Goal: Task Accomplishment & Management: Complete application form

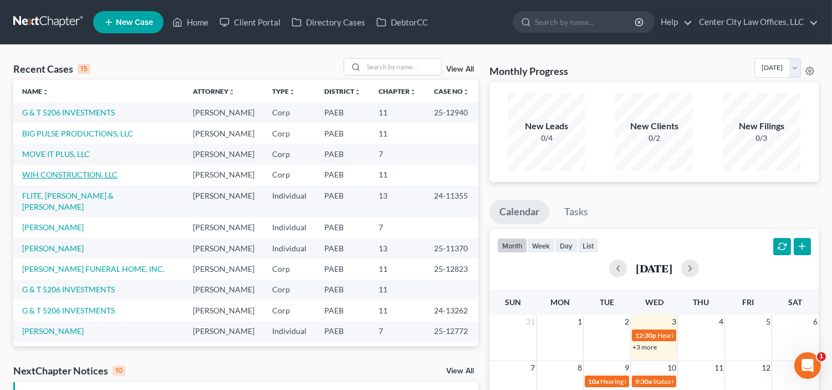
click at [91, 179] on link "WJH CONSTRUCTION, LLC" at bounding box center [69, 174] width 95 height 9
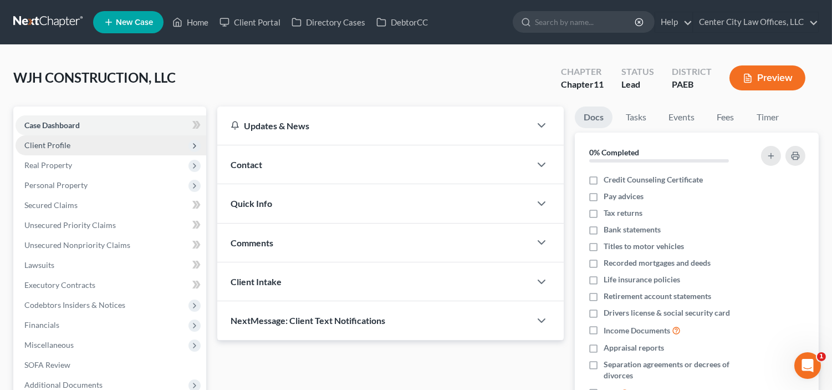
click at [86, 146] on span "Client Profile" at bounding box center [111, 145] width 191 height 20
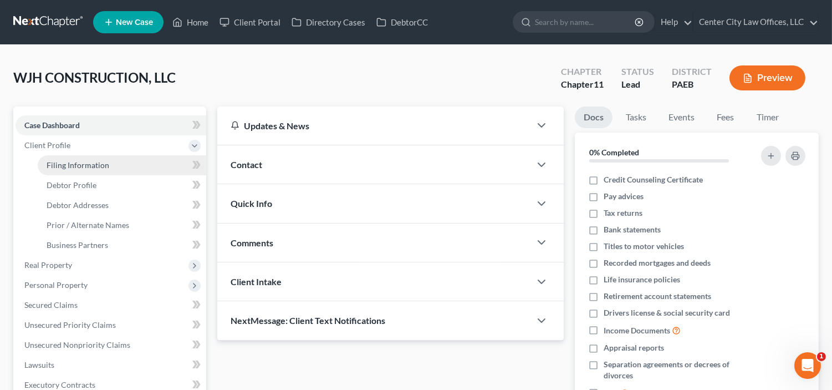
click at [86, 160] on span "Filing Information" at bounding box center [78, 164] width 63 height 9
select select "3"
select select "1"
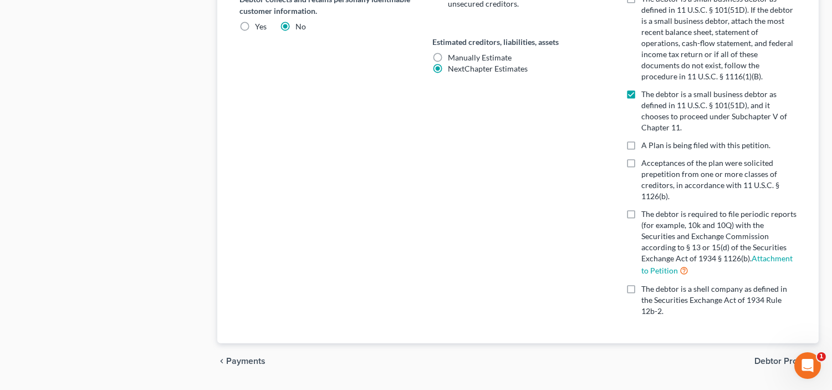
scroll to position [632, 0]
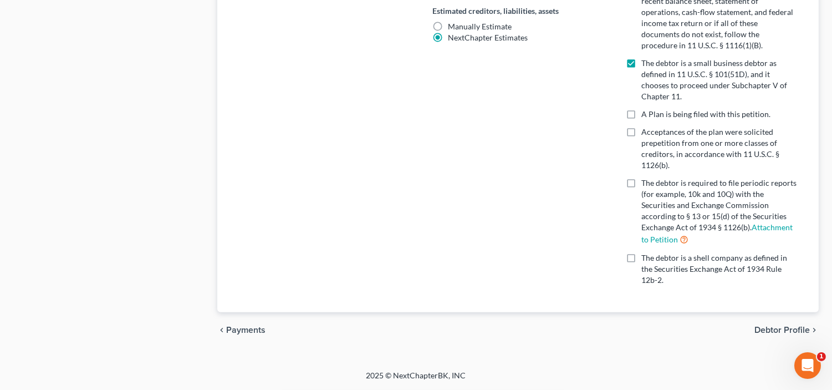
click at [765, 325] on span "Debtor Profile" at bounding box center [781, 329] width 55 height 9
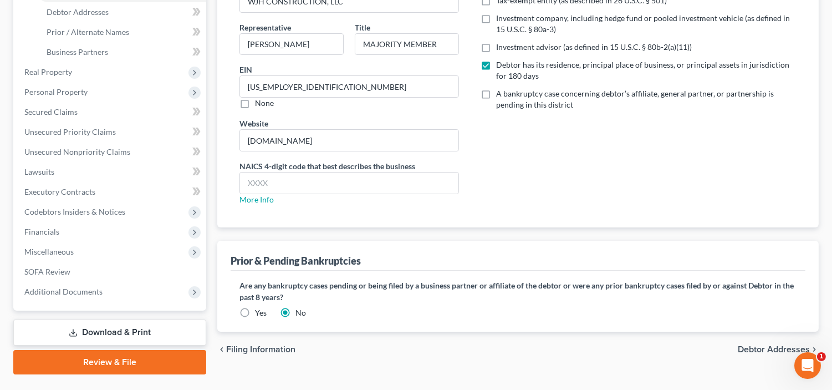
scroll to position [218, 0]
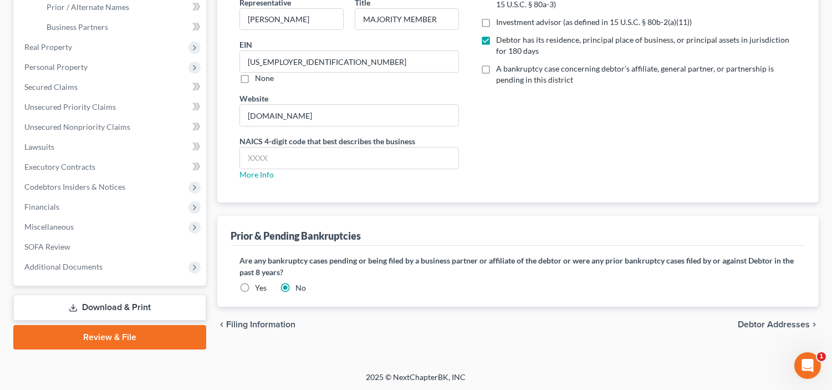
click at [774, 323] on span "Debtor Addresses" at bounding box center [774, 324] width 72 height 9
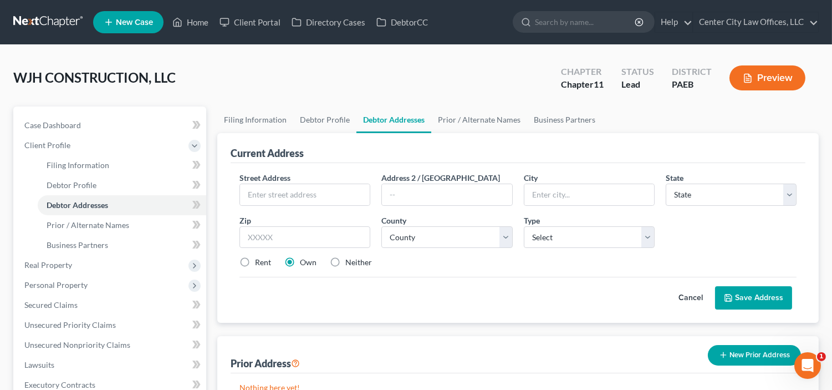
click at [345, 263] on label "Neither" at bounding box center [358, 262] width 27 height 11
click at [350, 263] on input "Neither" at bounding box center [353, 260] width 7 height 7
radio input "true"
click at [314, 191] on input "text" at bounding box center [305, 194] width 130 height 21
click at [334, 195] on input "text" at bounding box center [305, 194] width 130 height 21
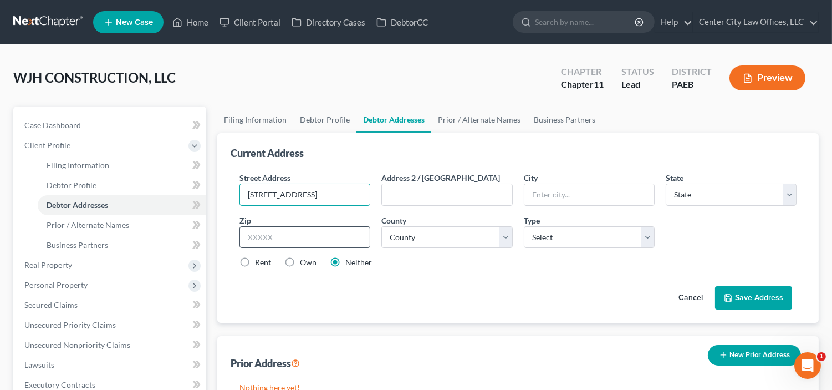
type input "[STREET_ADDRESS]"
click at [335, 237] on input "text" at bounding box center [304, 237] width 131 height 22
type input "19146"
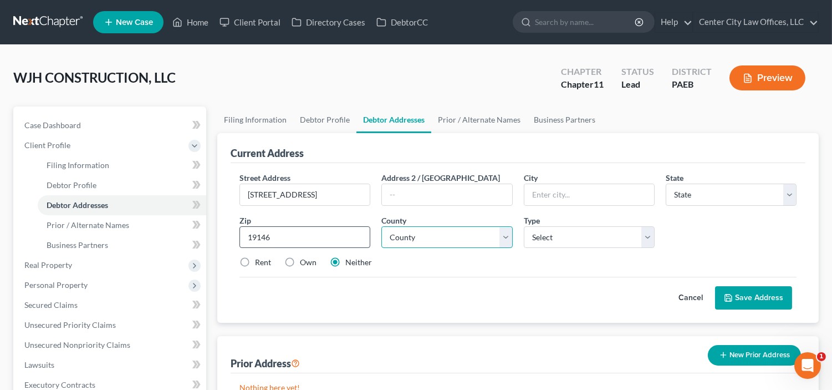
type input "[GEOGRAPHIC_DATA]"
select select "39"
click at [440, 237] on select "County [GEOGRAPHIC_DATA] [GEOGRAPHIC_DATA] [GEOGRAPHIC_DATA] [GEOGRAPHIC_DATA] …" at bounding box center [446, 237] width 131 height 22
select select "50"
click at [381, 226] on select "County [GEOGRAPHIC_DATA] [GEOGRAPHIC_DATA] [GEOGRAPHIC_DATA] [GEOGRAPHIC_DATA] …" at bounding box center [446, 237] width 131 height 22
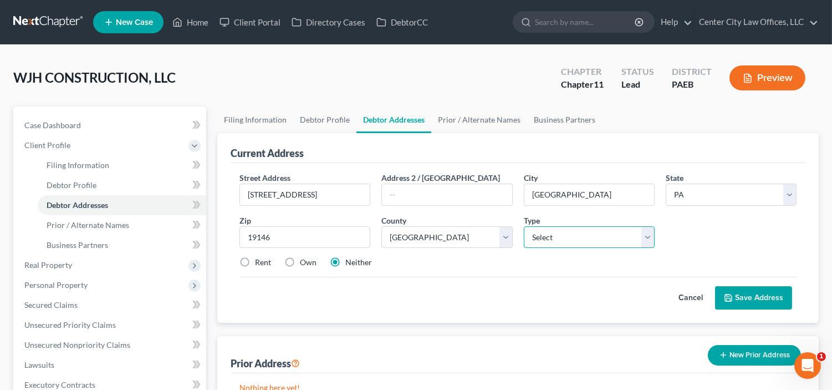
click at [599, 239] on select "Select Business Mailing Location of Assets" at bounding box center [589, 237] width 131 height 22
select select "0"
click at [524, 226] on select "Select Business Mailing Location of Assets" at bounding box center [589, 237] width 131 height 22
click at [581, 241] on select "Select Business Mailing Location of Assets" at bounding box center [589, 237] width 131 height 22
click at [524, 226] on select "Select Business Mailing Location of Assets" at bounding box center [589, 237] width 131 height 22
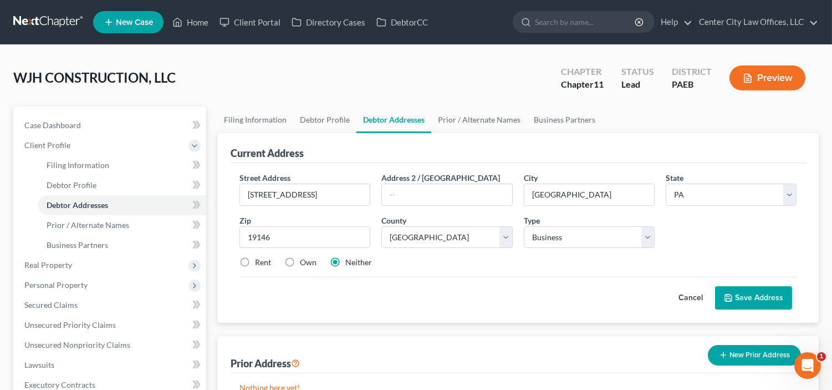
click at [765, 296] on button "Save Address" at bounding box center [753, 297] width 77 height 23
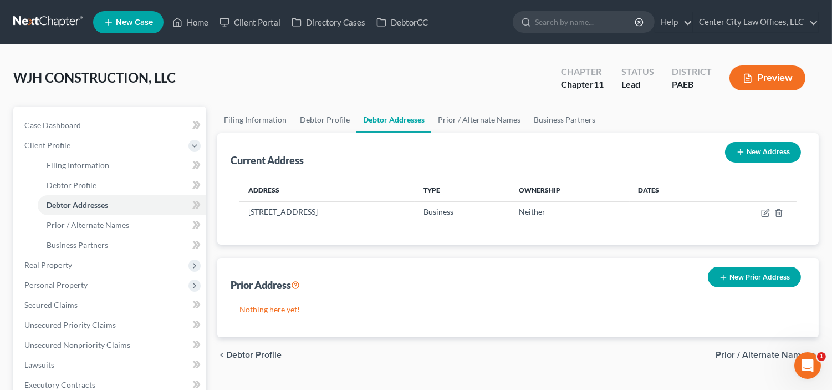
click at [734, 350] on span "Prior / Alternate Names" at bounding box center [762, 354] width 94 height 9
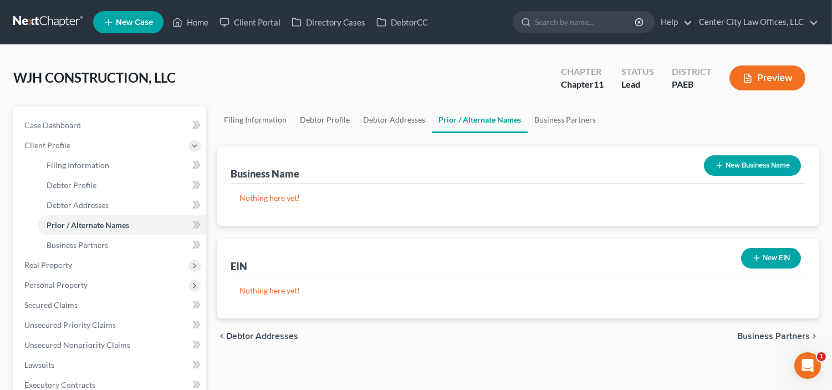
click at [748, 335] on span "Business Partners" at bounding box center [773, 335] width 73 height 9
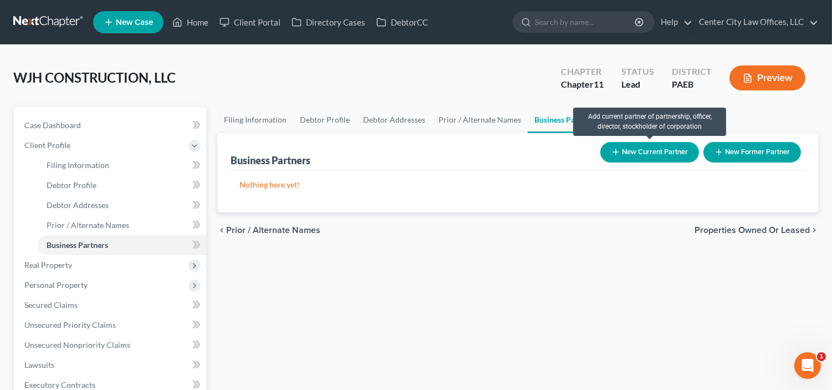
click at [671, 155] on button "New Current Partner" at bounding box center [649, 152] width 99 height 21
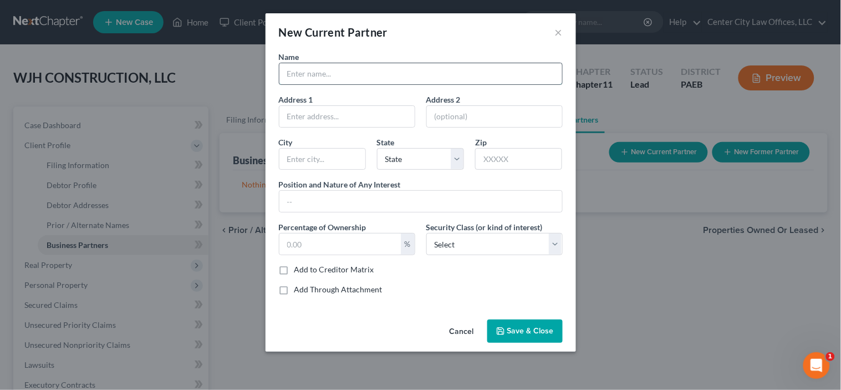
click at [444, 72] on input "text" at bounding box center [420, 73] width 283 height 21
type input "[PERSON_NAME]"
click at [527, 324] on button "Save & Close" at bounding box center [524, 330] width 75 height 23
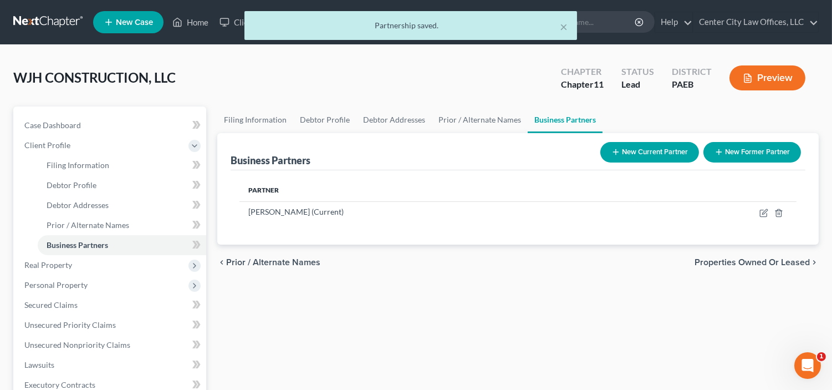
click at [733, 260] on span "Properties Owned or Leased" at bounding box center [751, 262] width 115 height 9
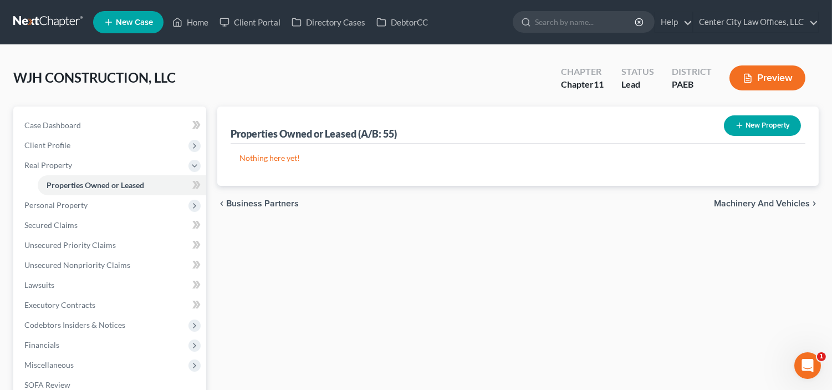
click at [766, 124] on button "New Property" at bounding box center [762, 125] width 77 height 21
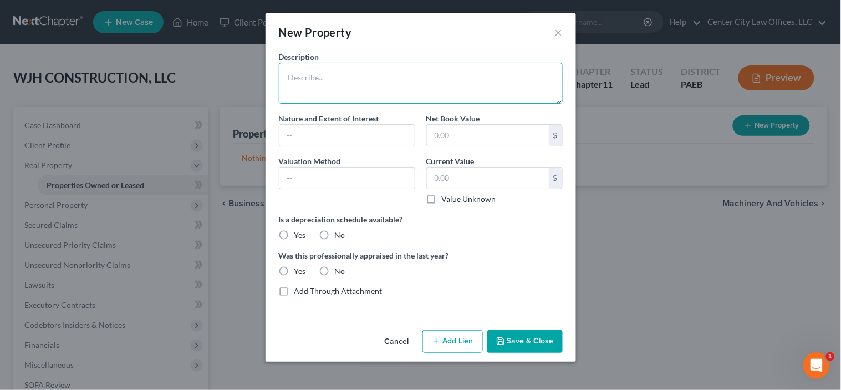
click at [375, 84] on textarea at bounding box center [421, 83] width 284 height 41
type textarea "R"
type textarea "BUSINESS OFFICE RENTAL"
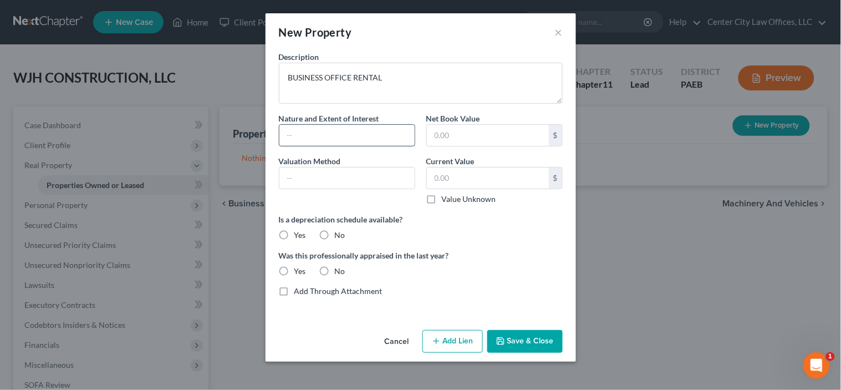
click at [344, 136] on input "text" at bounding box center [346, 135] width 135 height 21
type input "LEASE"
click at [442, 200] on label "Value Unknown" at bounding box center [469, 198] width 54 height 11
click at [446, 200] on input "Value Unknown" at bounding box center [449, 196] width 7 height 7
checkbox input "true"
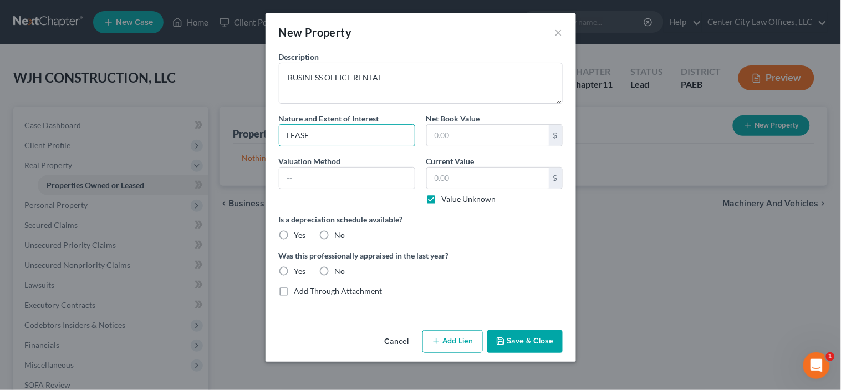
type input "0.00"
click at [335, 235] on label "No" at bounding box center [340, 234] width 11 height 11
click at [339, 235] on input "No" at bounding box center [342, 232] width 7 height 7
radio input "true"
click at [335, 270] on label "No" at bounding box center [340, 270] width 11 height 11
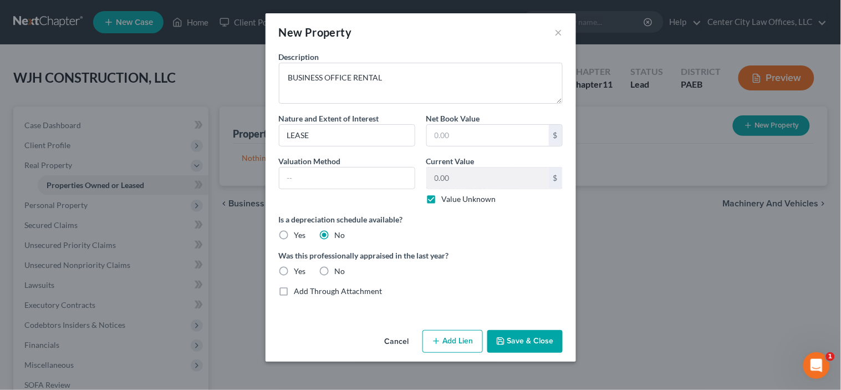
click at [339, 270] on input "No" at bounding box center [342, 268] width 7 height 7
radio input "true"
click at [520, 346] on button "Save & Close" at bounding box center [524, 341] width 75 height 23
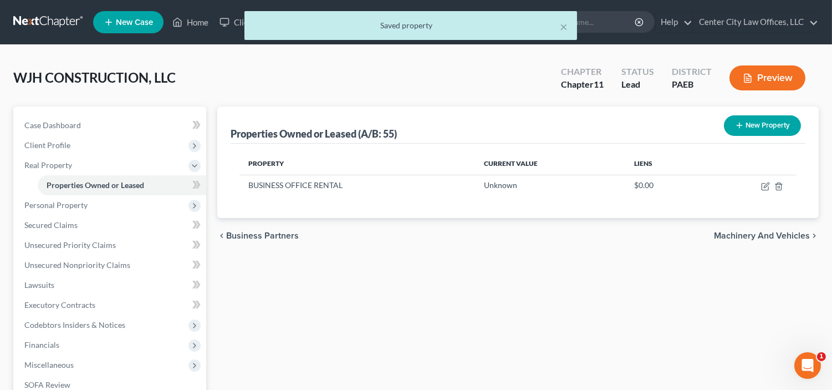
click at [768, 131] on button "New Property" at bounding box center [762, 125] width 77 height 21
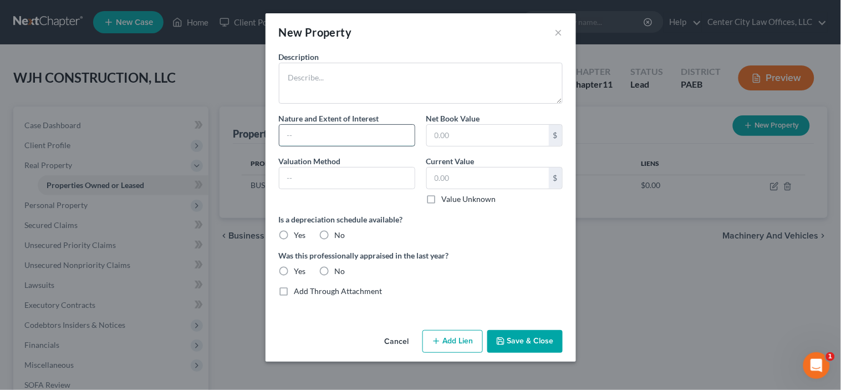
click at [393, 136] on input "text" at bounding box center [346, 135] width 135 height 21
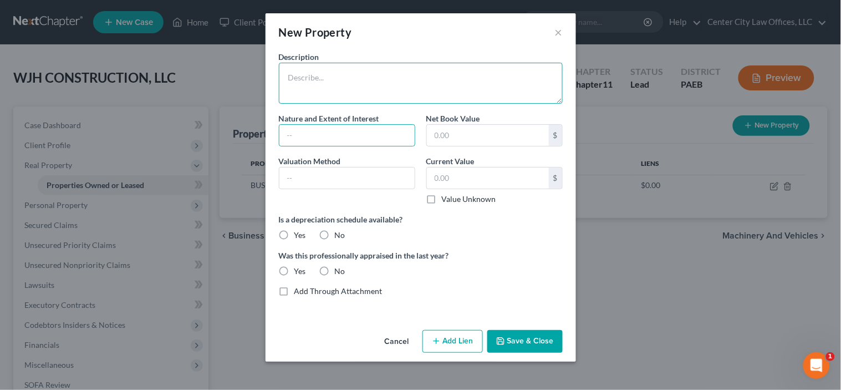
click at [323, 83] on textarea at bounding box center [421, 83] width 284 height 41
type textarea "U HAUL STORAGE FACILITY"
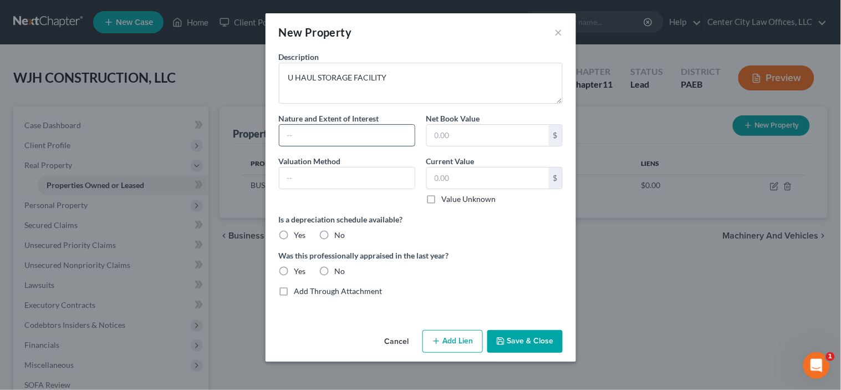
click at [316, 131] on input "text" at bounding box center [346, 135] width 135 height 21
type input "LESE"
drag, startPoint x: 434, startPoint y: 197, endPoint x: 331, endPoint y: 236, distance: 109.9
click at [331, 236] on div "Description U HAUL STORAGE FACILITY Nature and Extent of Interest LESE Net Book…" at bounding box center [420, 178] width 295 height 254
click at [335, 231] on label "No" at bounding box center [340, 234] width 11 height 11
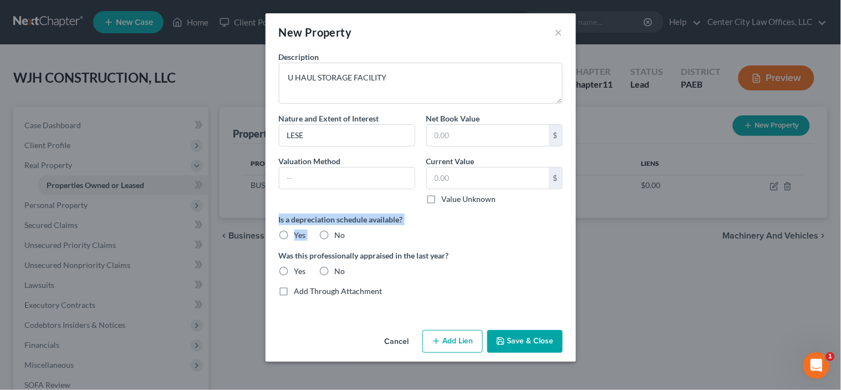
click at [339, 231] on input "No" at bounding box center [342, 232] width 7 height 7
radio input "true"
click at [335, 273] on label "No" at bounding box center [340, 270] width 11 height 11
click at [339, 273] on input "No" at bounding box center [342, 268] width 7 height 7
radio input "true"
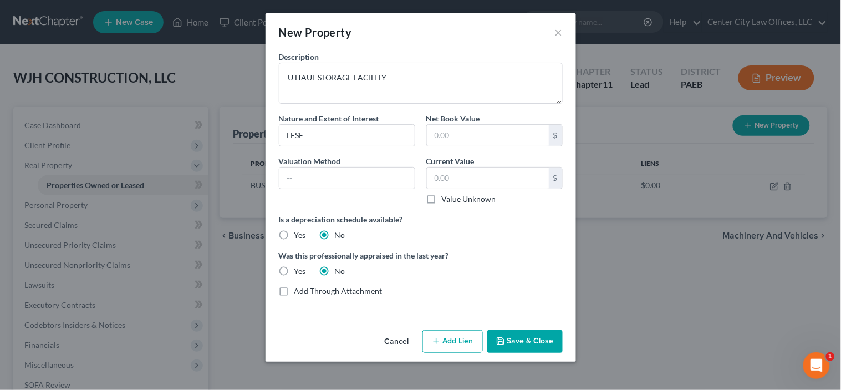
click at [540, 341] on button "Save & Close" at bounding box center [524, 341] width 75 height 23
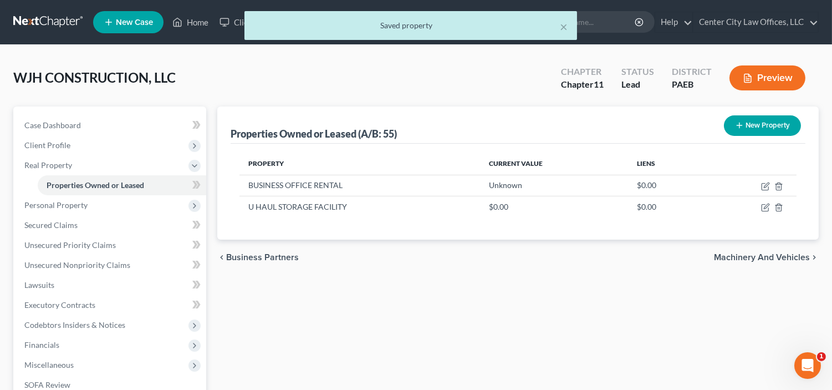
click at [767, 257] on span "Machinery and Vehicles" at bounding box center [762, 257] width 96 height 9
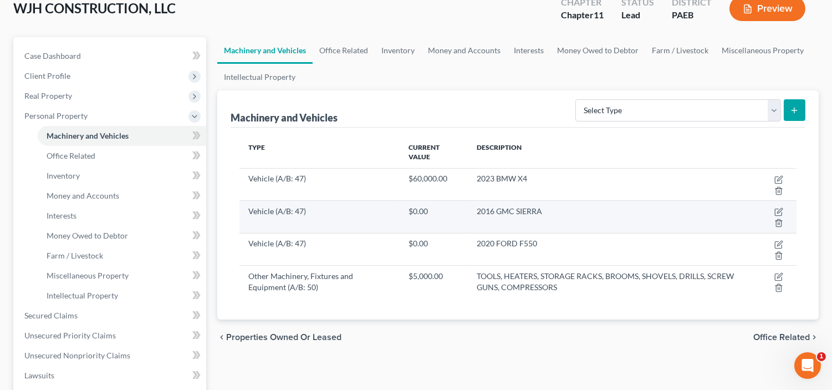
scroll to position [72, 0]
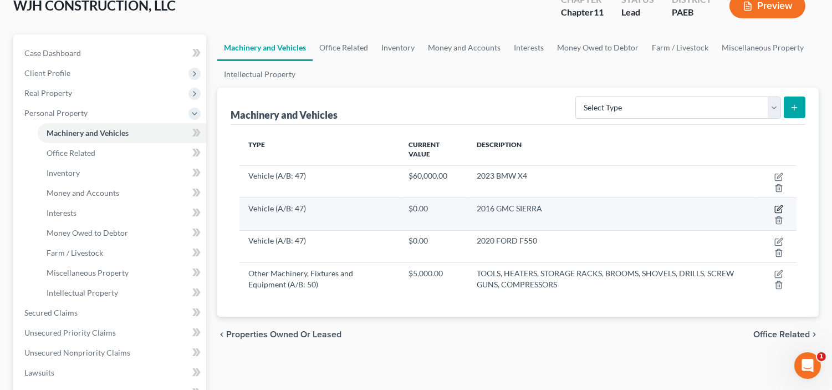
click at [776, 208] on icon "button" at bounding box center [778, 208] width 9 height 9
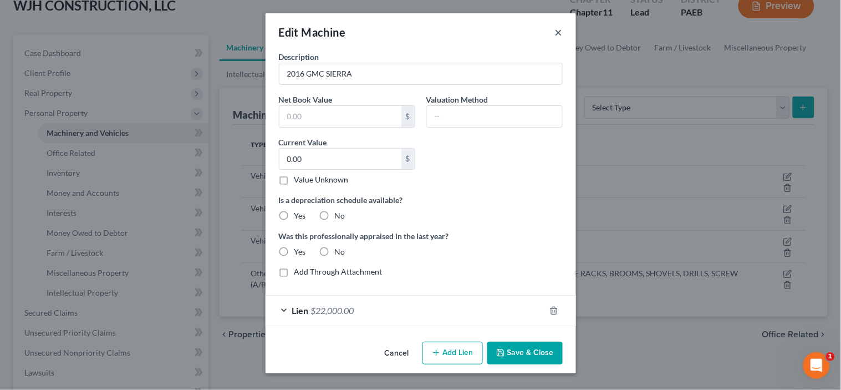
click at [559, 29] on button "×" at bounding box center [559, 31] width 8 height 13
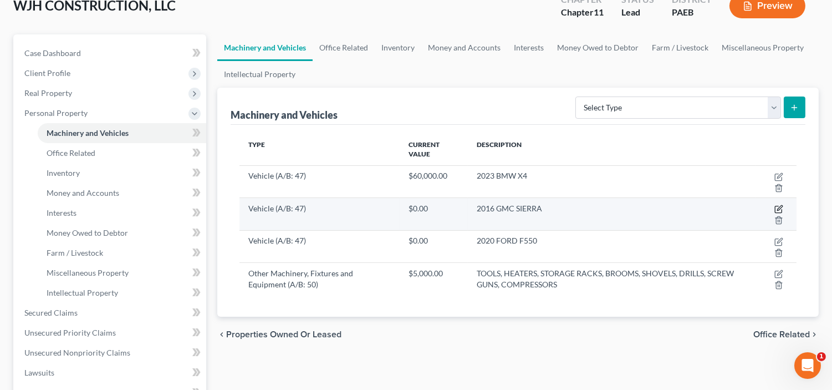
click at [779, 211] on icon "button" at bounding box center [778, 208] width 9 height 9
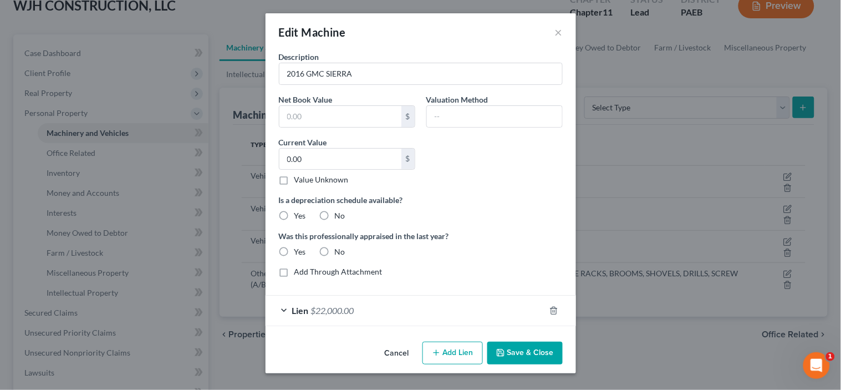
click at [335, 216] on label "No" at bounding box center [340, 215] width 11 height 11
click at [339, 216] on input "No" at bounding box center [342, 213] width 7 height 7
radio input "true"
click at [335, 251] on label "No" at bounding box center [340, 251] width 11 height 11
click at [339, 251] on input "No" at bounding box center [342, 249] width 7 height 7
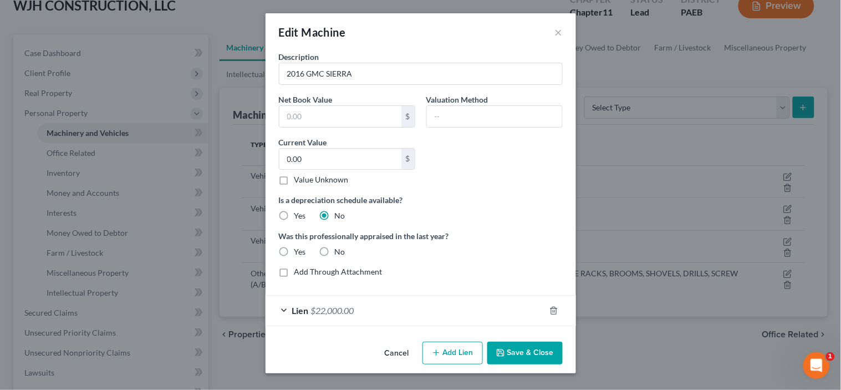
radio input "true"
click at [523, 359] on button "Save & Close" at bounding box center [524, 352] width 75 height 23
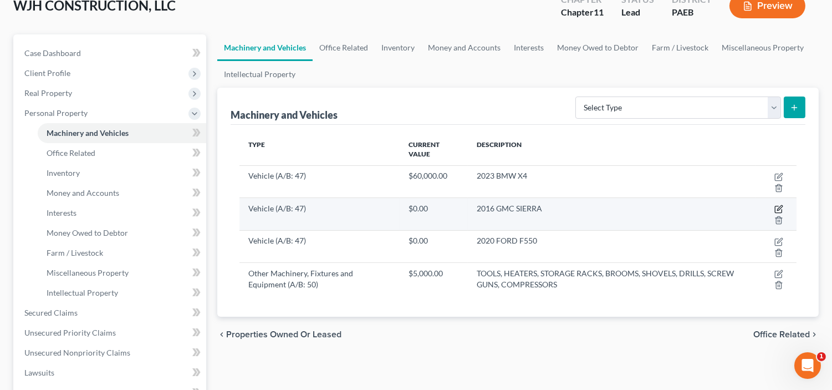
click at [781, 207] on icon "button" at bounding box center [779, 208] width 5 height 5
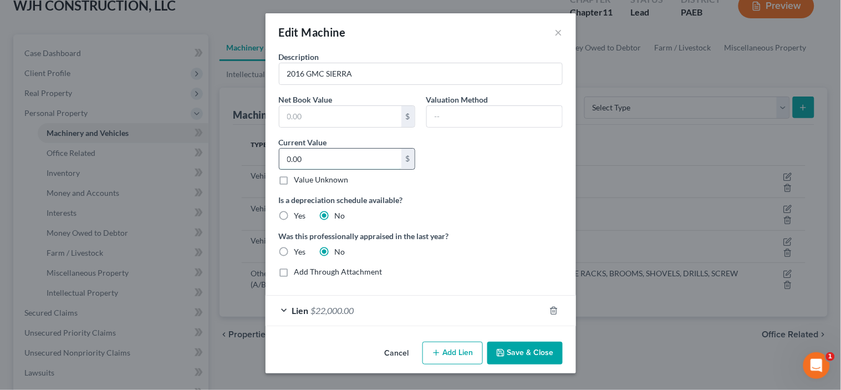
click at [342, 155] on input "0.00" at bounding box center [340, 159] width 122 height 21
type input "17,000"
click at [521, 350] on button "Save & Close" at bounding box center [524, 352] width 75 height 23
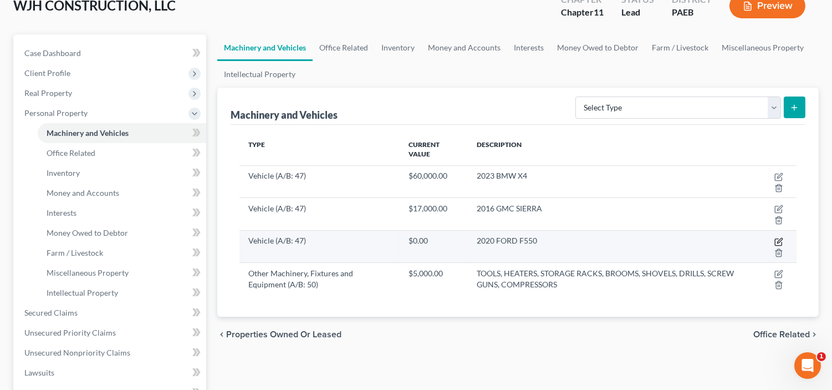
click at [778, 240] on icon "button" at bounding box center [779, 240] width 5 height 5
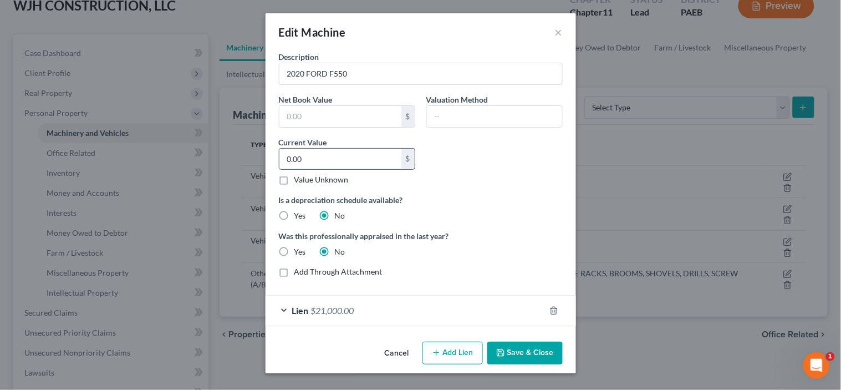
click at [331, 161] on input "0.00" at bounding box center [340, 159] width 122 height 21
type input "47,000"
click at [336, 74] on input "2020 FORD F550" at bounding box center [420, 73] width 283 height 21
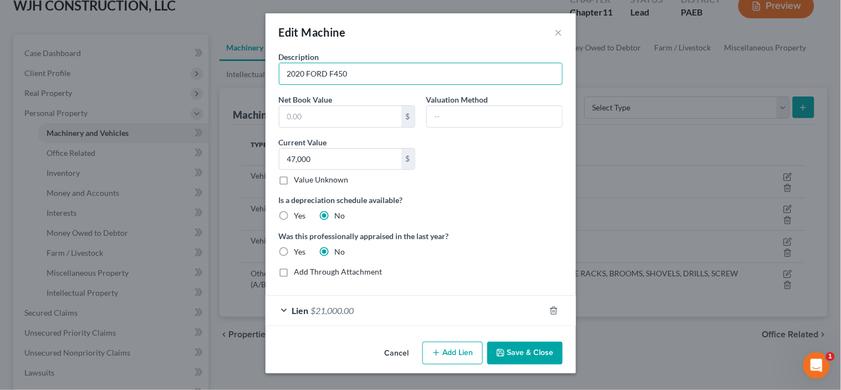
type input "2020 FORD F450"
click at [518, 351] on button "Save & Close" at bounding box center [524, 352] width 75 height 23
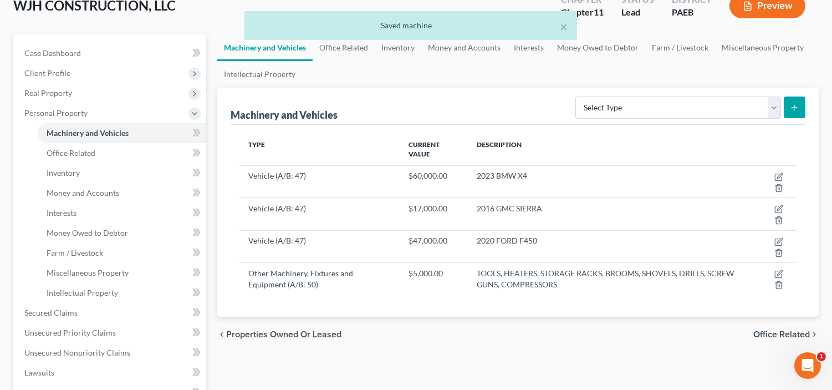
click at [774, 336] on span "Office Related" at bounding box center [781, 334] width 57 height 9
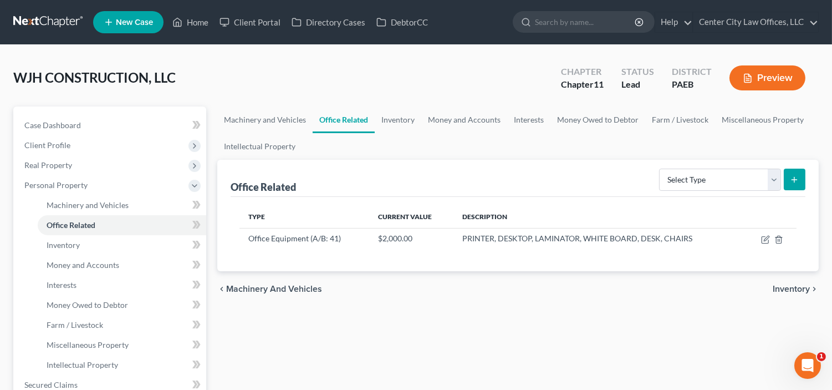
click at [777, 287] on span "Inventory" at bounding box center [791, 288] width 37 height 9
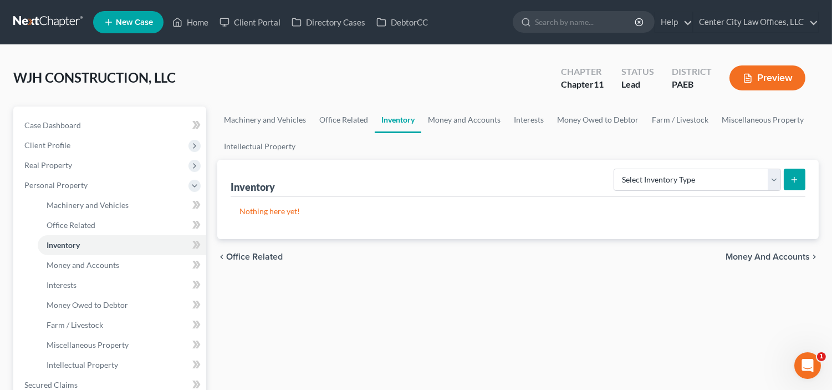
click at [769, 252] on div "chevron_left Office Related Money and Accounts chevron_right" at bounding box center [517, 256] width 601 height 35
click at [769, 252] on span "Money and Accounts" at bounding box center [767, 256] width 84 height 9
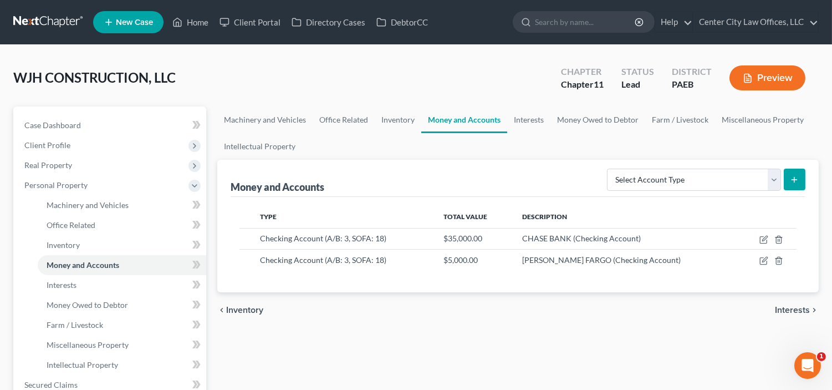
click at [802, 310] on span "Interests" at bounding box center [792, 309] width 35 height 9
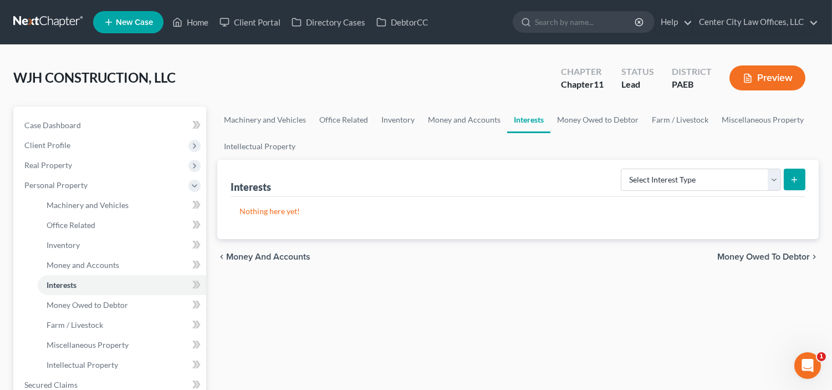
click at [774, 257] on span "Money Owed to Debtor" at bounding box center [763, 256] width 93 height 9
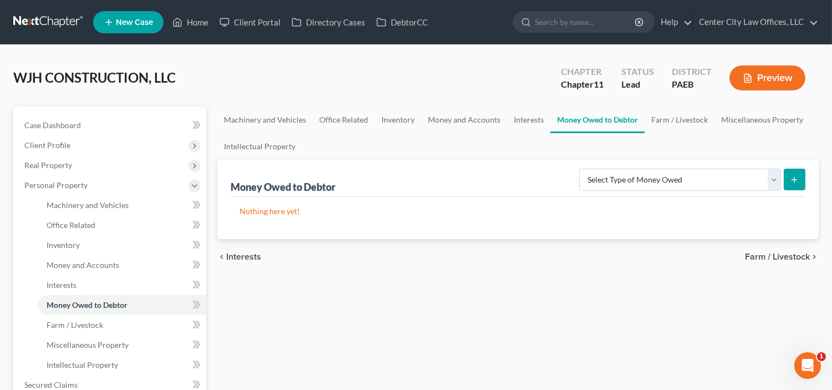
click at [774, 257] on span "Farm / Livestock" at bounding box center [777, 256] width 65 height 9
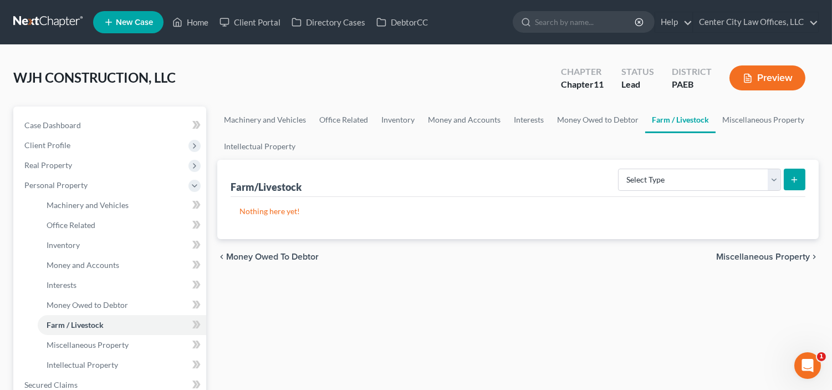
click at [774, 257] on span "Miscellaneous Property" at bounding box center [763, 256] width 94 height 9
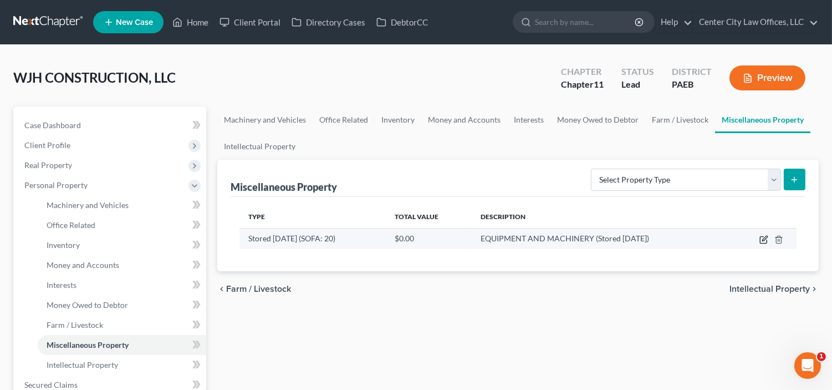
click at [763, 239] on icon "button" at bounding box center [763, 239] width 9 height 9
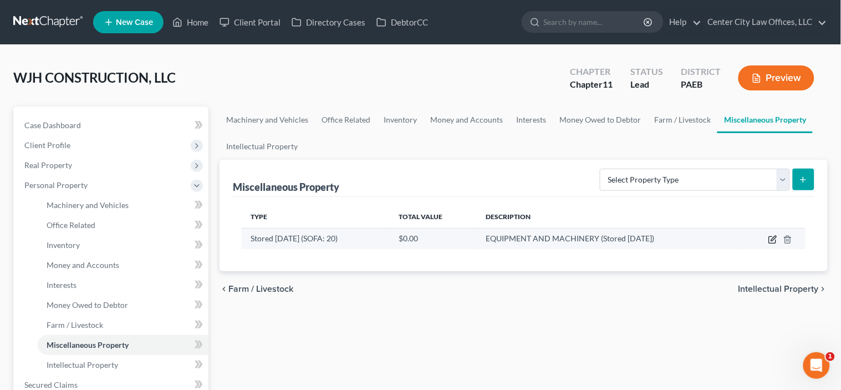
select select "39"
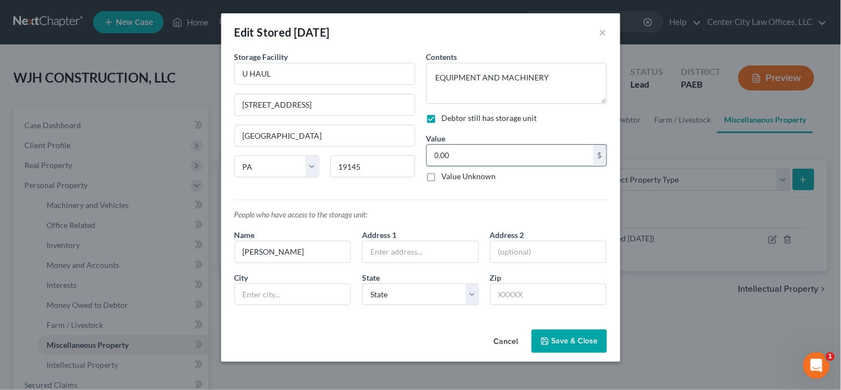
click at [472, 157] on input "0.00" at bounding box center [510, 155] width 166 height 21
type input "2,000"
click at [546, 344] on polyline "button" at bounding box center [545, 342] width 4 height 3
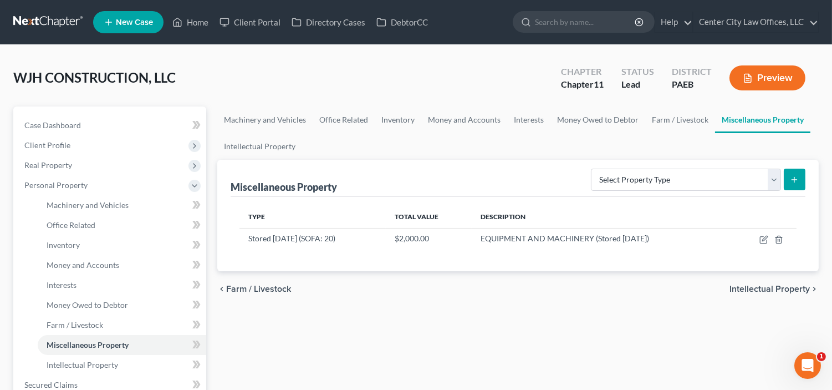
click at [771, 285] on span "Intellectual Property" at bounding box center [769, 288] width 80 height 9
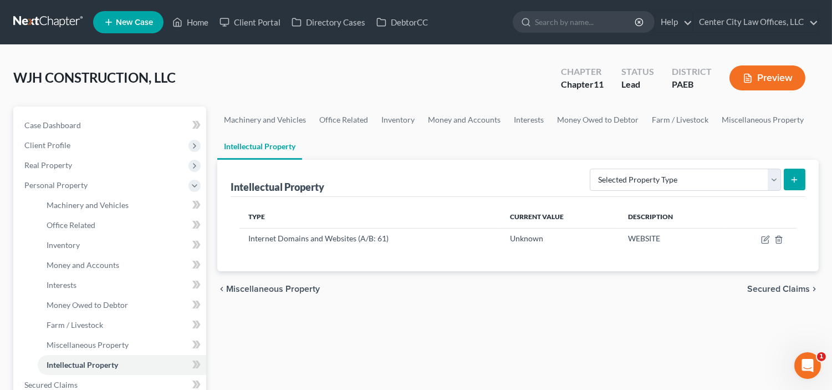
click at [771, 285] on span "Secured Claims" at bounding box center [778, 288] width 63 height 9
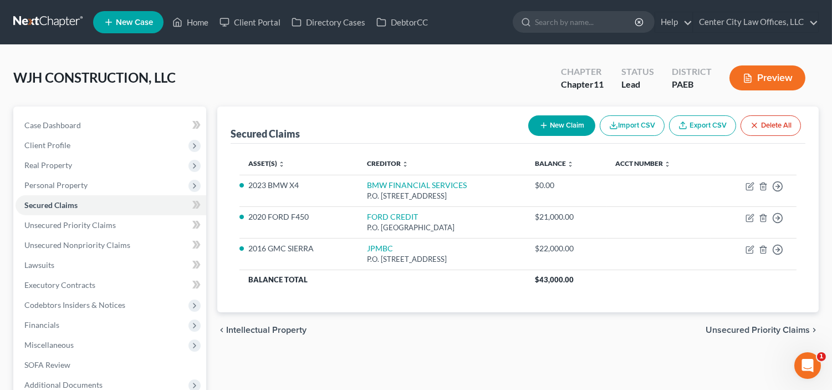
click at [771, 285] on th "$43,000.00" at bounding box center [661, 279] width 270 height 20
click at [736, 329] on span "Unsecured Priority Claims" at bounding box center [757, 329] width 104 height 9
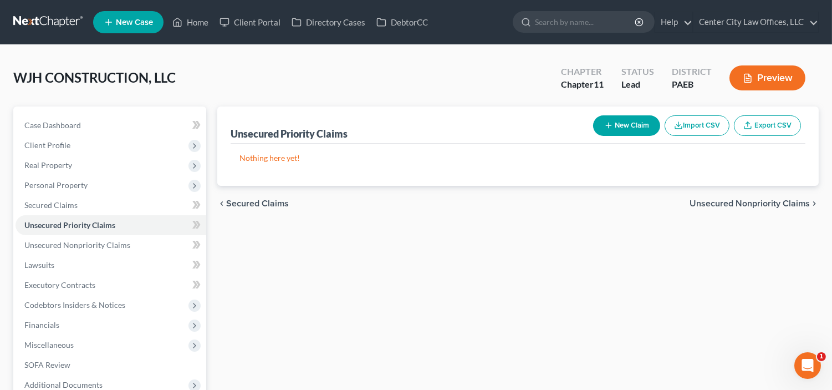
click at [751, 203] on span "Unsecured Nonpriority Claims" at bounding box center [749, 203] width 120 height 9
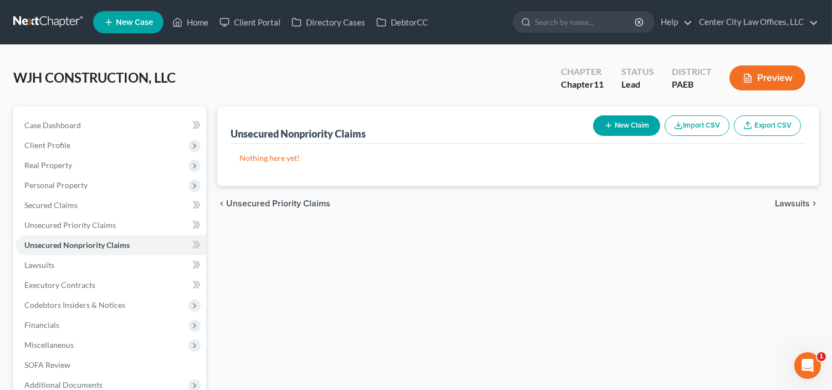
click at [636, 125] on button "New Claim" at bounding box center [626, 125] width 67 height 21
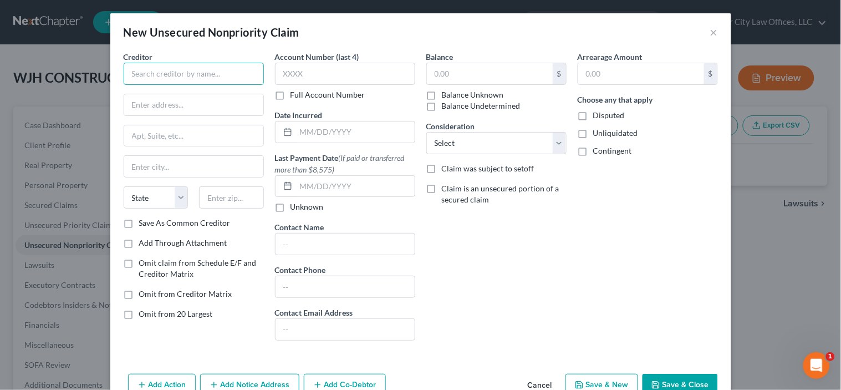
click at [180, 76] on input "text" at bounding box center [194, 74] width 140 height 22
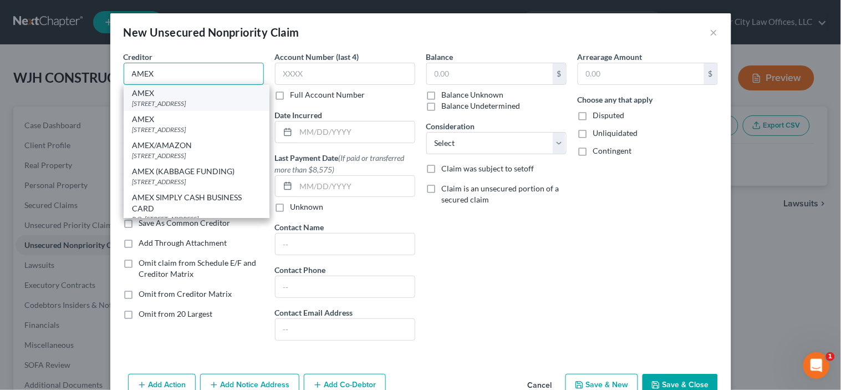
type input "AMEX"
click at [169, 107] on div "[STREET_ADDRESS]" at bounding box center [196, 103] width 128 height 9
type input "PO BOX 297871"
type input "[GEOGRAPHIC_DATA]"
select select "9"
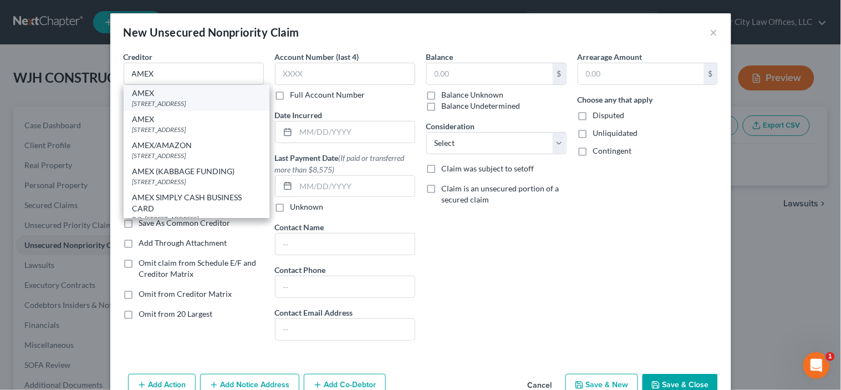
type input "33329"
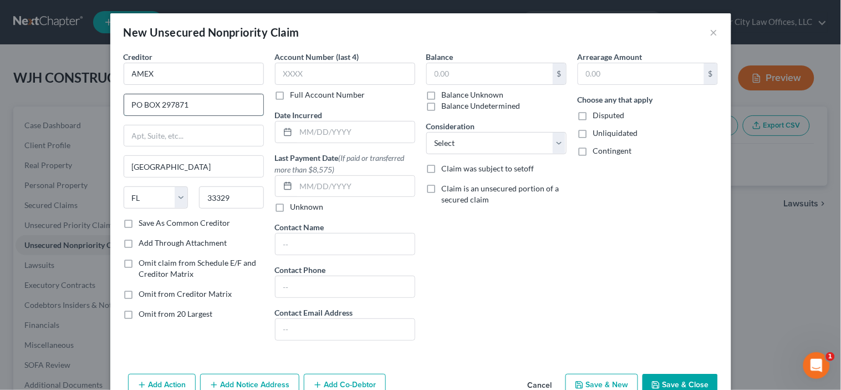
click at [222, 103] on input "PO BOX 297871" at bounding box center [193, 104] width 139 height 21
type input "PO BOX 981535"
click at [245, 200] on input "33329" at bounding box center [231, 197] width 65 height 22
type input "3"
type input "79998"
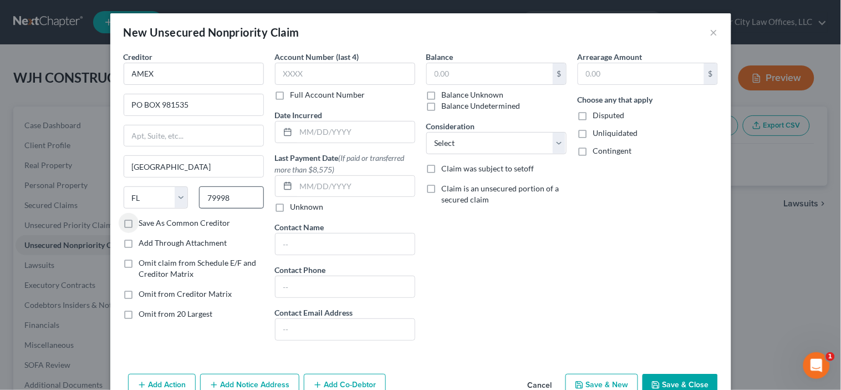
type input "[GEOGRAPHIC_DATA]"
select select "45"
click at [139, 224] on label "Save As Common Creditor" at bounding box center [184, 222] width 91 height 11
click at [144, 224] on input "Save As Common Creditor" at bounding box center [147, 220] width 7 height 7
checkbox input "true"
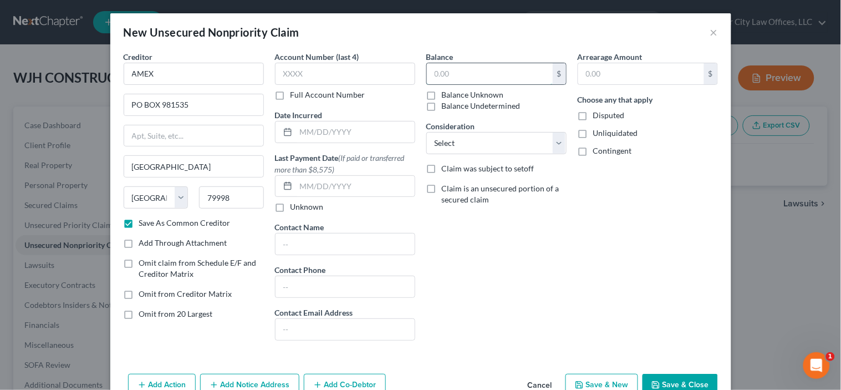
click at [461, 75] on input "text" at bounding box center [490, 73] width 126 height 21
type input "17,000"
click at [469, 145] on select "Select Cable / Satellite Services Collection Agency Credit Card Debt Debt Couns…" at bounding box center [496, 143] width 140 height 22
select select "2"
click at [426, 132] on select "Select Cable / Satellite Services Collection Agency Credit Card Debt Debt Couns…" at bounding box center [496, 143] width 140 height 22
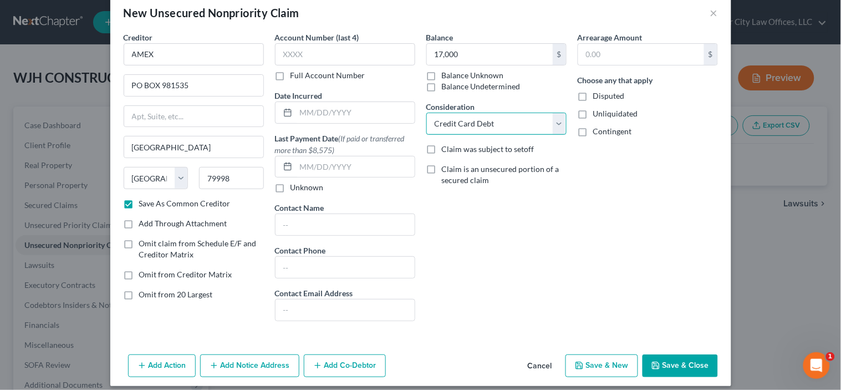
scroll to position [29, 0]
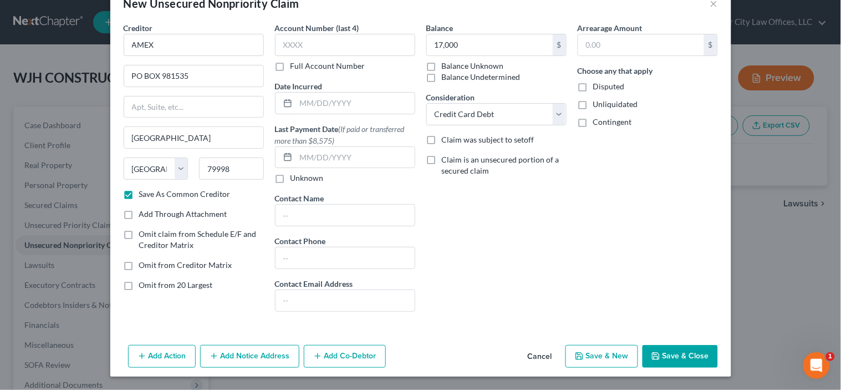
click at [589, 353] on button "Save & New" at bounding box center [601, 356] width 73 height 23
checkbox input "false"
type input "17,000.00"
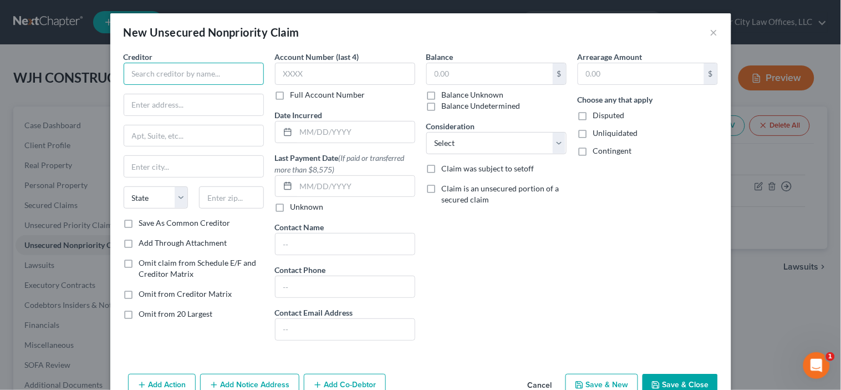
click at [192, 74] on input "text" at bounding box center [194, 74] width 140 height 22
type input "NOCHUMSON, P.C."
click at [173, 100] on input "text" at bounding box center [193, 104] width 139 height 21
type input "[STREET_ADDRESS]"
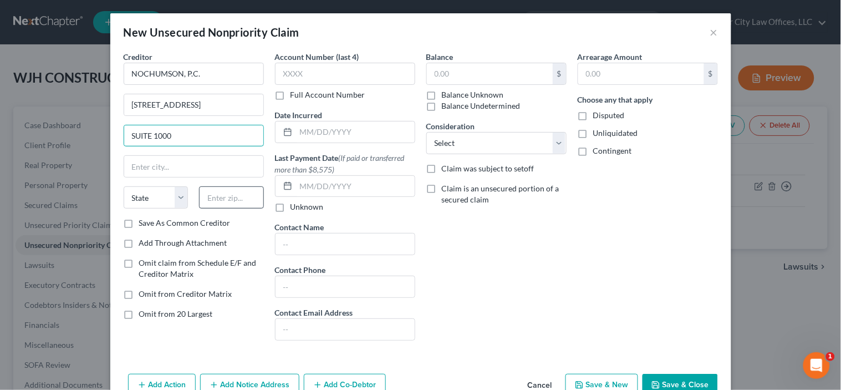
type input "SUITE 1000"
click at [215, 191] on input "text" at bounding box center [231, 197] width 65 height 22
type input "19107"
type input "[GEOGRAPHIC_DATA]"
select select "39"
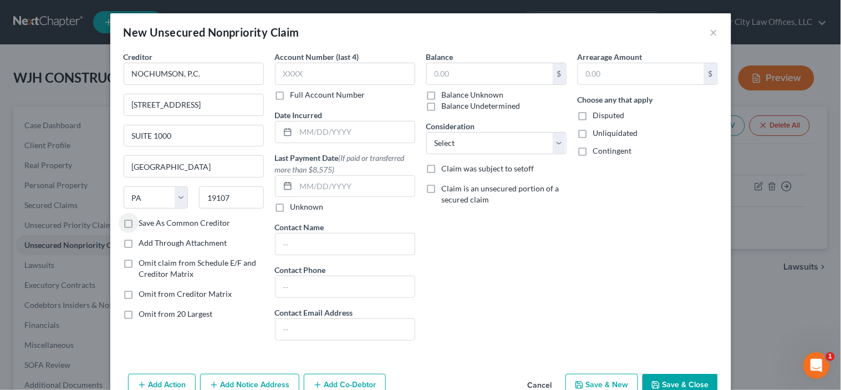
click at [139, 218] on label "Save As Common Creditor" at bounding box center [184, 222] width 91 height 11
click at [144, 218] on input "Save As Common Creditor" at bounding box center [147, 220] width 7 height 7
checkbox input "true"
click at [482, 146] on select "Select Cable / Satellite Services Collection Agency Credit Card Debt Debt Couns…" at bounding box center [496, 143] width 140 height 22
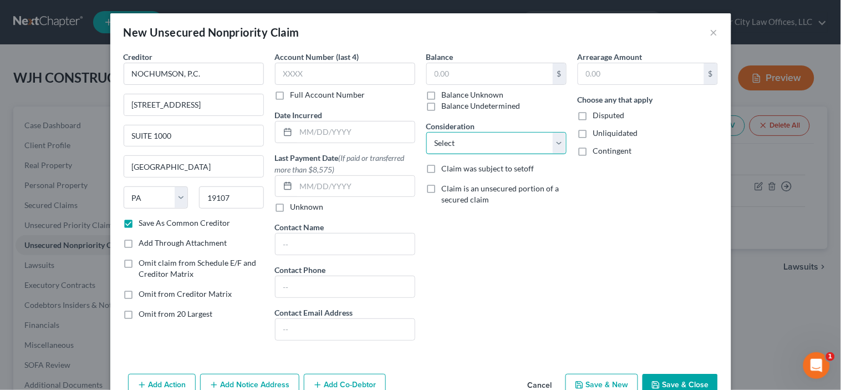
click at [554, 137] on select "Select Cable / Satellite Services Collection Agency Credit Card Debt Debt Couns…" at bounding box center [496, 143] width 140 height 22
select select "14"
click at [426, 132] on select "Select Cable / Satellite Services Collection Agency Credit Card Debt Debt Couns…" at bounding box center [496, 143] width 140 height 22
click at [439, 70] on input "text" at bounding box center [490, 73] width 126 height 21
type input "13,000"
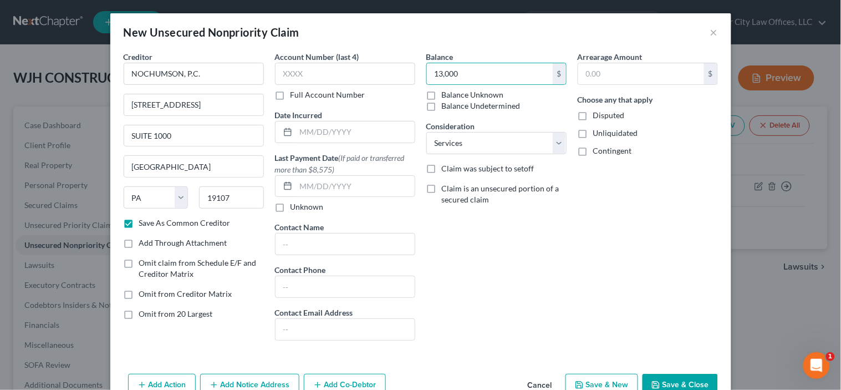
click at [599, 379] on button "Save & New" at bounding box center [601, 385] width 73 height 23
checkbox input "false"
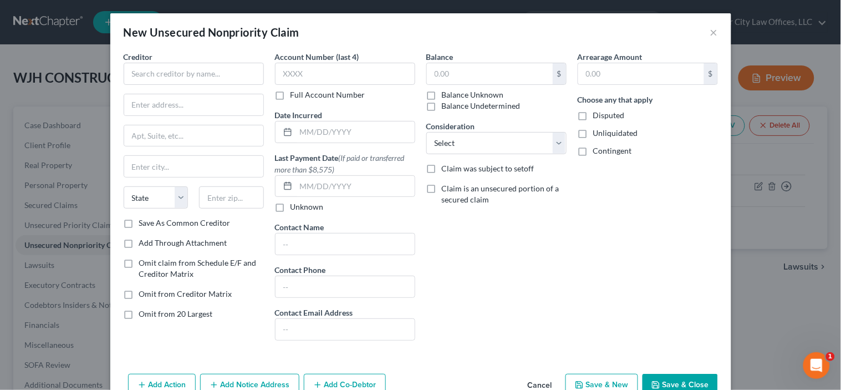
type input "13,000.00"
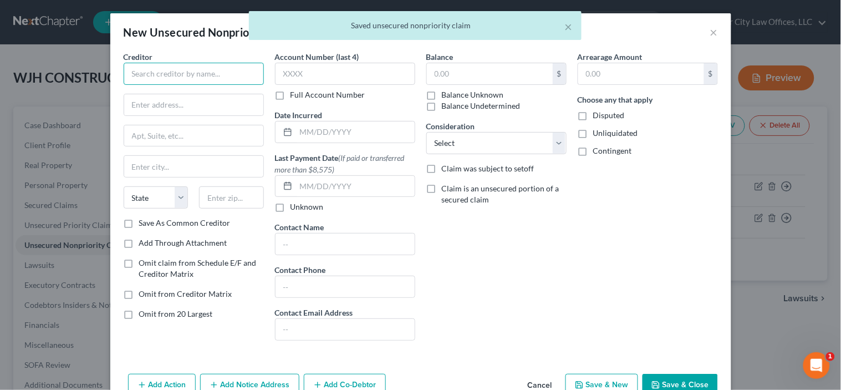
click at [195, 70] on input "text" at bounding box center [194, 74] width 140 height 22
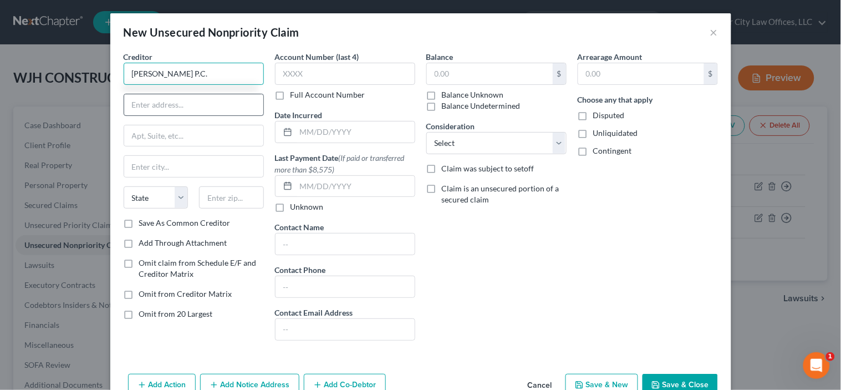
type input "[PERSON_NAME] P.C."
click at [158, 106] on input "text" at bounding box center [193, 104] width 139 height 21
type input "[PERSON_NAME] PLAZA"
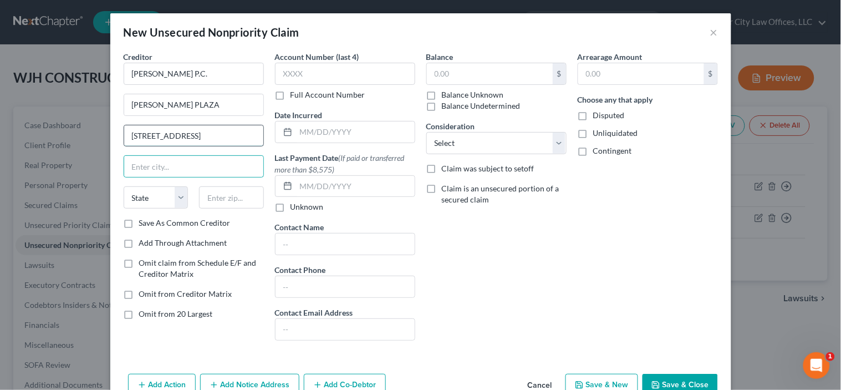
click at [202, 130] on input "[STREET_ADDRESS]" at bounding box center [193, 135] width 139 height 21
type input "[STREET_ADDRESS]"
click at [168, 165] on input "text" at bounding box center [193, 166] width 139 height 21
click at [221, 200] on input "text" at bounding box center [231, 197] width 65 height 22
type input "19103"
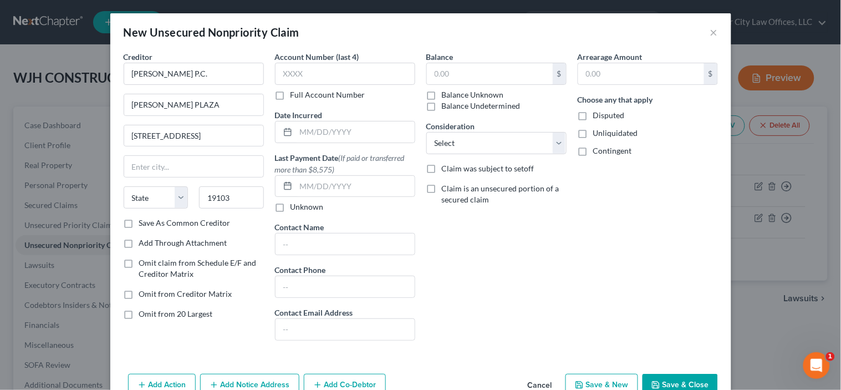
click at [139, 224] on label "Save As Common Creditor" at bounding box center [184, 222] width 91 height 11
click at [144, 224] on input "Save As Common Creditor" at bounding box center [147, 220] width 7 height 7
checkbox input "true"
type input "[GEOGRAPHIC_DATA]"
select select "39"
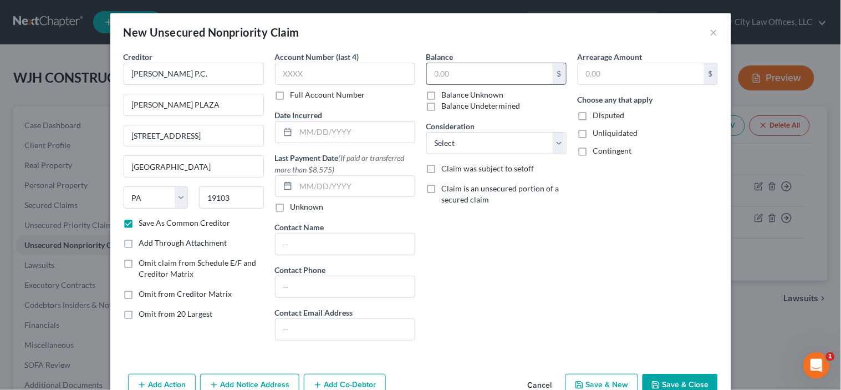
click at [480, 76] on input "text" at bounding box center [490, 73] width 126 height 21
type input "5,000"
click at [529, 145] on select "Select Cable / Satellite Services Collection Agency Credit Card Debt Debt Couns…" at bounding box center [496, 143] width 140 height 22
select select "14"
click at [426, 132] on select "Select Cable / Satellite Services Collection Agency Credit Card Debt Debt Couns…" at bounding box center [496, 143] width 140 height 22
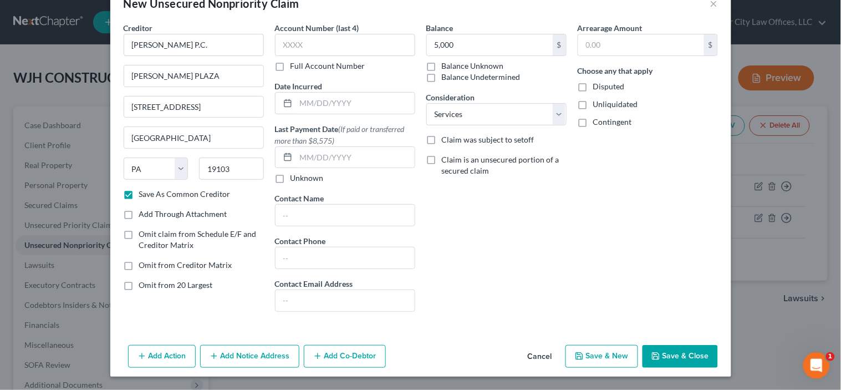
click at [594, 352] on button "Save & New" at bounding box center [601, 356] width 73 height 23
checkbox input "false"
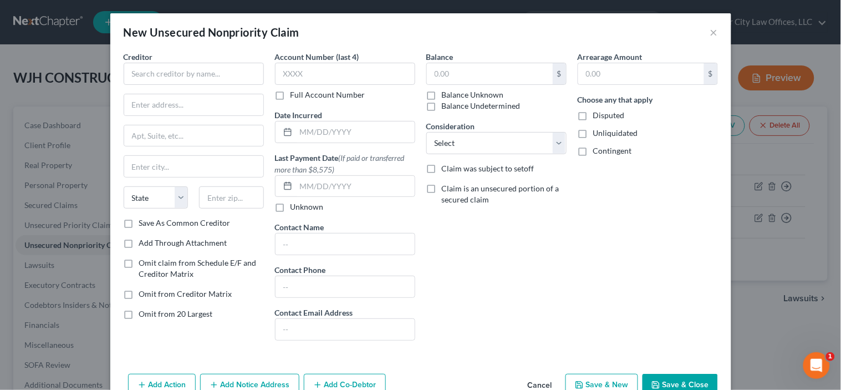
type input "5,000.00"
click at [209, 76] on input "text" at bounding box center [194, 74] width 140 height 22
click at [211, 73] on input "text" at bounding box center [194, 74] width 140 height 22
type input "a"
type input "[PERSON_NAME]"
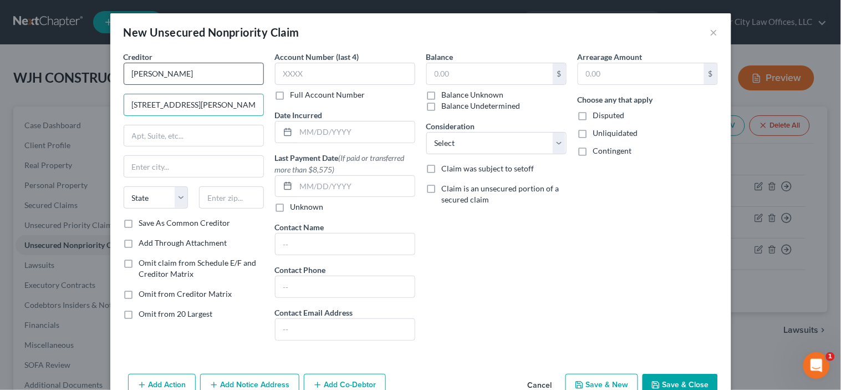
type input "[STREET_ADDRESS][PERSON_NAME]"
type input "19146"
type input "[GEOGRAPHIC_DATA]"
select select "39"
click at [442, 93] on label "Balance Unknown" at bounding box center [473, 94] width 62 height 11
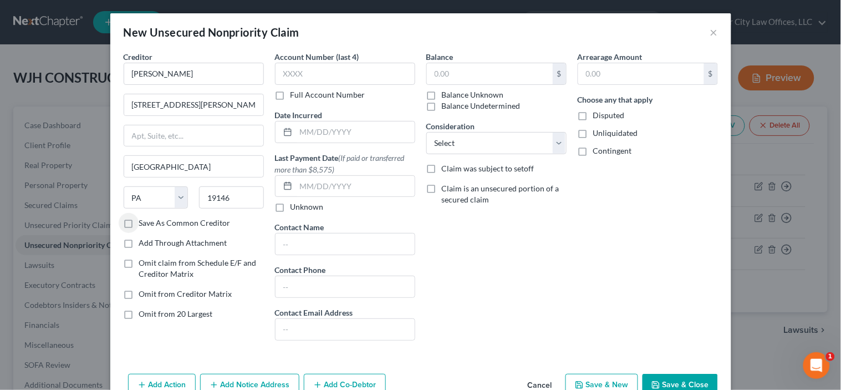
click at [446, 93] on input "Balance Unknown" at bounding box center [449, 92] width 7 height 7
checkbox input "true"
type input "0.00"
click at [593, 113] on label "Disputed" at bounding box center [609, 115] width 32 height 11
click at [597, 113] on input "Disputed" at bounding box center [600, 113] width 7 height 7
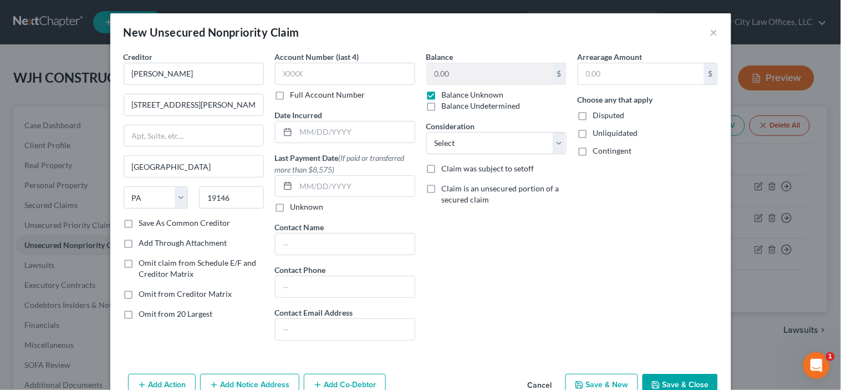
checkbox input "true"
click at [556, 142] on select "Select Cable / Satellite Services Collection Agency Credit Card Debt Debt Couns…" at bounding box center [496, 143] width 140 height 22
select select "11"
click at [426, 132] on select "Select Cable / Satellite Services Collection Agency Credit Card Debt Debt Couns…" at bounding box center [496, 143] width 140 height 22
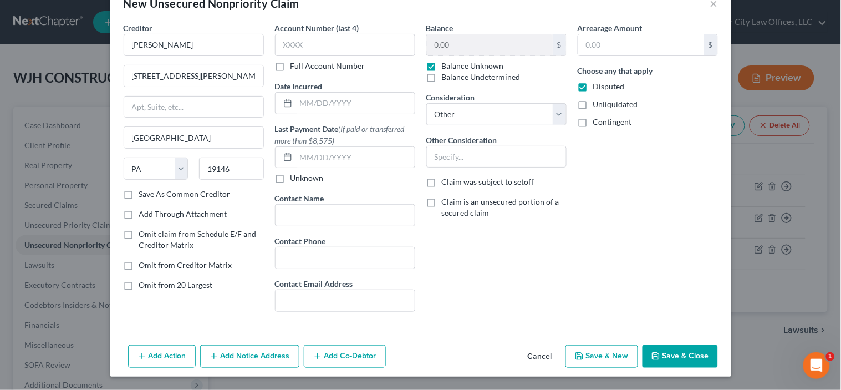
click at [149, 356] on button "Add Action" at bounding box center [162, 356] width 68 height 23
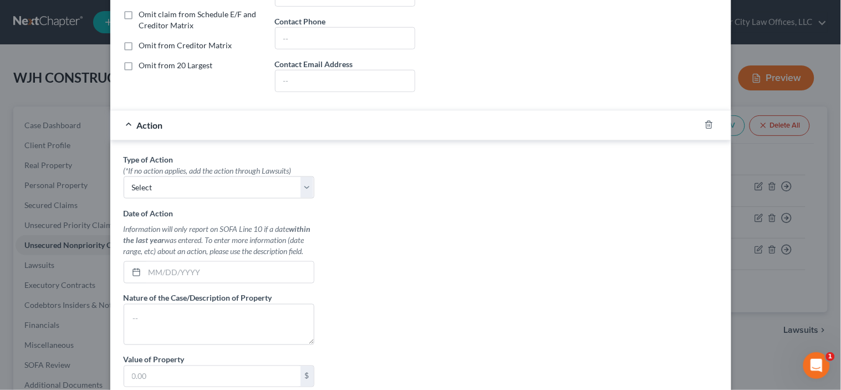
scroll to position [245, 0]
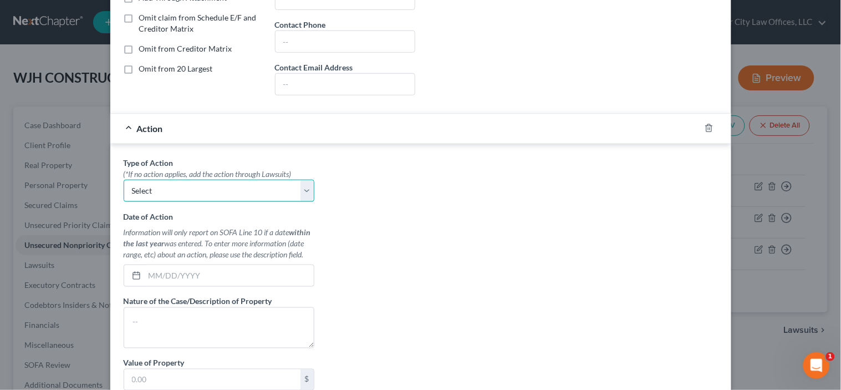
click at [270, 196] on select "Select Repossession Foreclosure Returns" at bounding box center [219, 191] width 191 height 22
click at [350, 206] on div "Type of Action * (*If no action applies, add the action through Lawsuits) Selec…" at bounding box center [420, 296] width 605 height 278
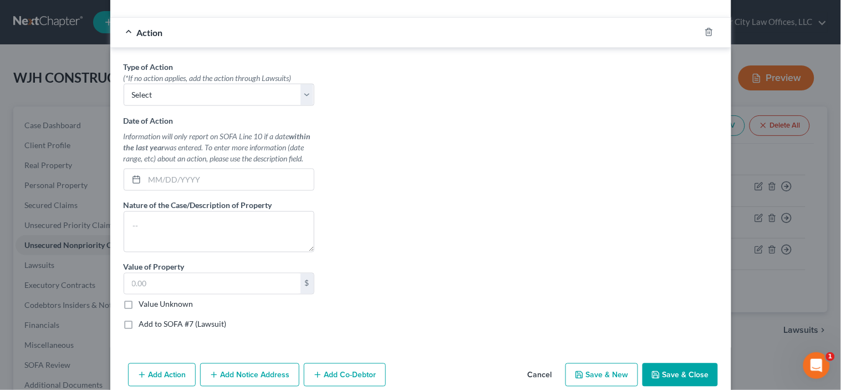
scroll to position [361, 0]
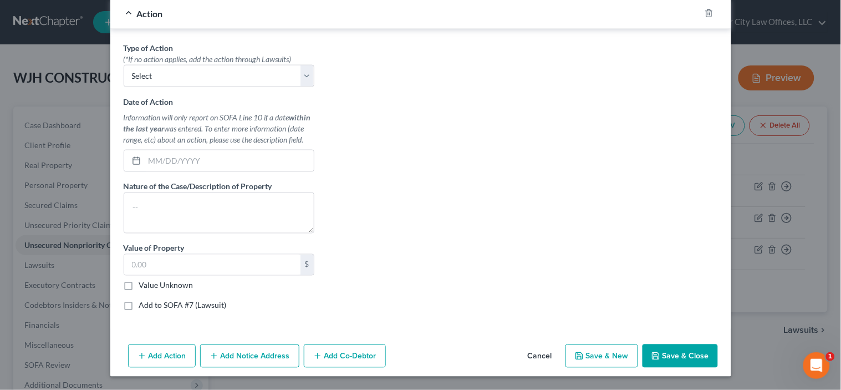
click at [247, 351] on button "Add Notice Address" at bounding box center [249, 355] width 99 height 23
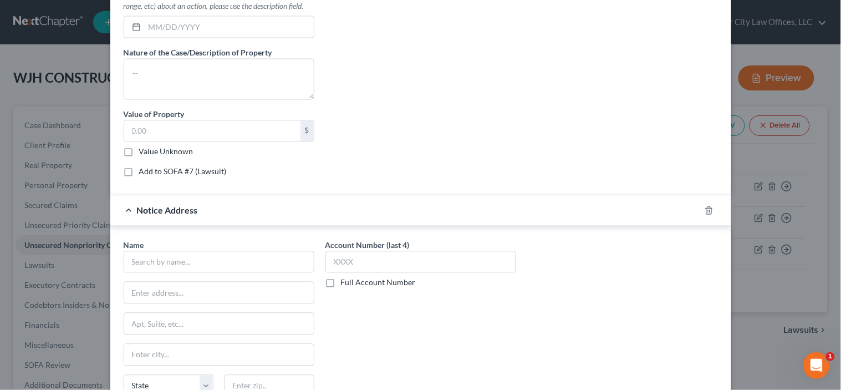
scroll to position [545, 0]
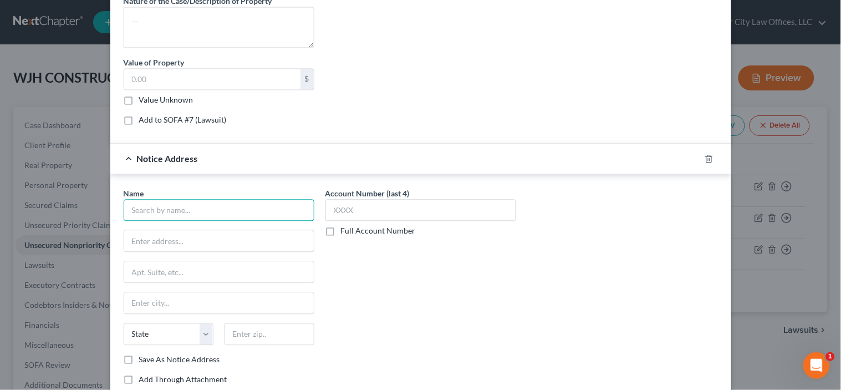
click at [131, 206] on input "text" at bounding box center [219, 210] width 191 height 22
type input "[PERSON_NAME] LAW, P.C."
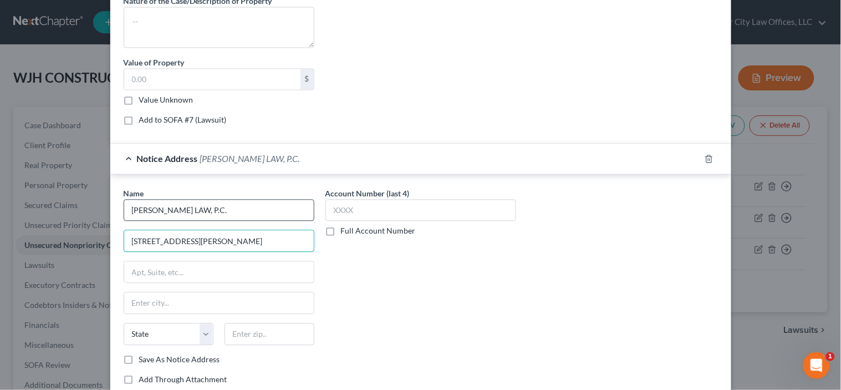
type input "[STREET_ADDRESS][PERSON_NAME]"
type input "19070"
type input "[PERSON_NAME]"
select select "39"
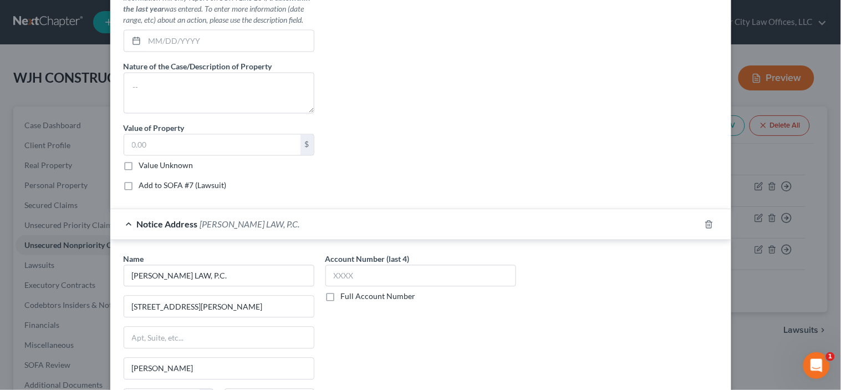
scroll to position [477, 0]
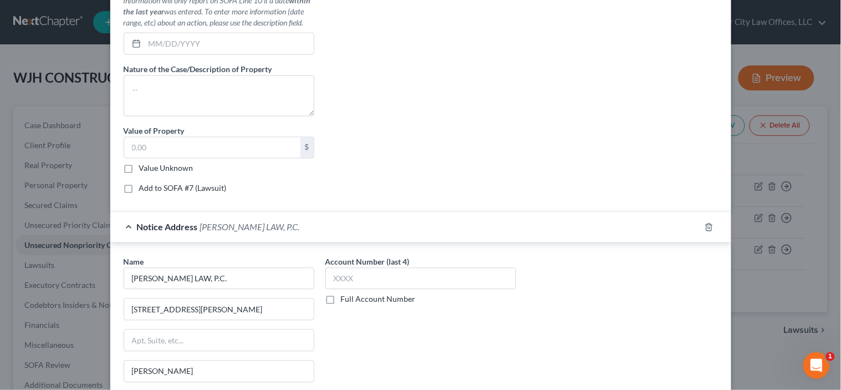
click at [139, 191] on label "Add to SOFA #7 (Lawsuit)" at bounding box center [183, 188] width 88 height 11
click at [144, 190] on input "Add to SOFA #7 (Lawsuit)" at bounding box center [147, 186] width 7 height 7
checkbox input "true"
select select "0"
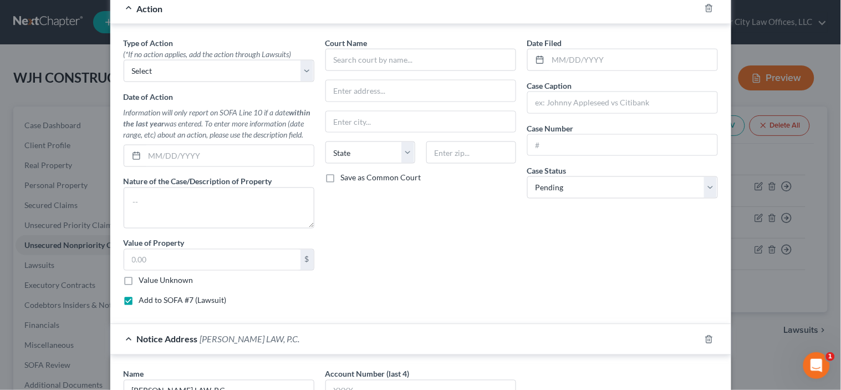
scroll to position [363, 0]
click at [225, 153] on input "text" at bounding box center [229, 157] width 169 height 21
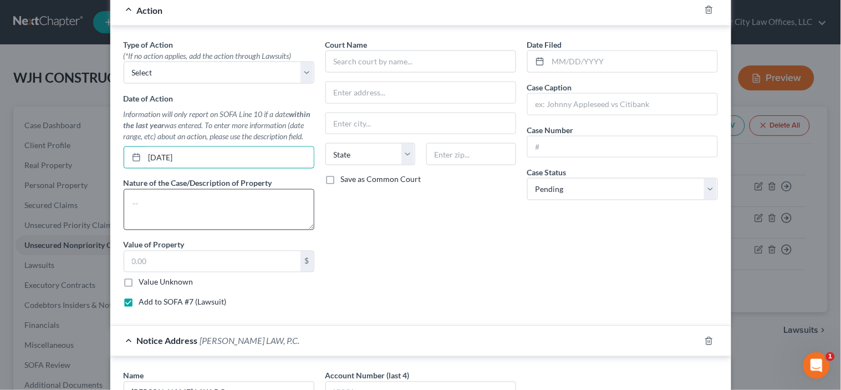
type input "[DATE]"
click at [207, 197] on textarea at bounding box center [219, 209] width 191 height 41
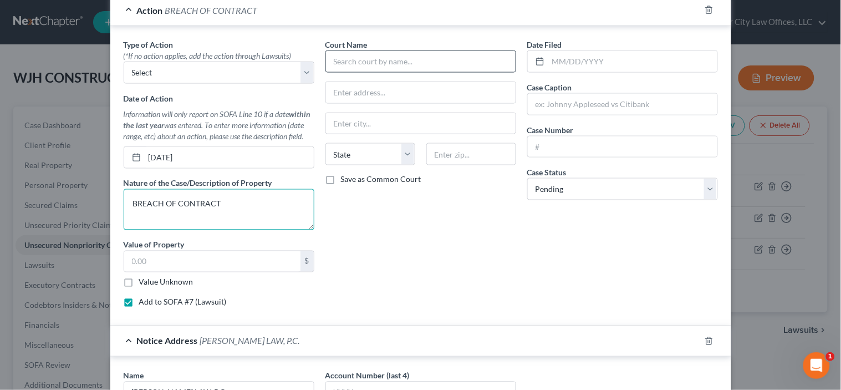
type textarea "BREACH OF CONTRACT"
click at [344, 63] on input "text" at bounding box center [420, 61] width 191 height 22
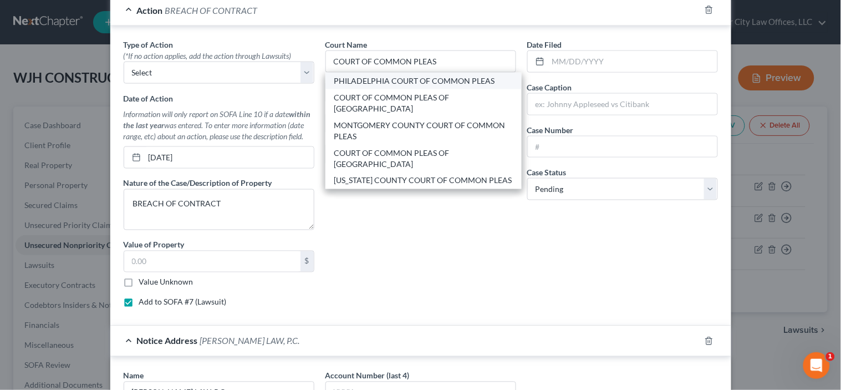
click at [364, 84] on div "PHILADELPHIA COURT OF COMMON PLEAS" at bounding box center [423, 80] width 178 height 11
type input "PHILADELPHIA COURT OF COMMON PLEAS"
type input "[GEOGRAPHIC_DATA]"
select select "39"
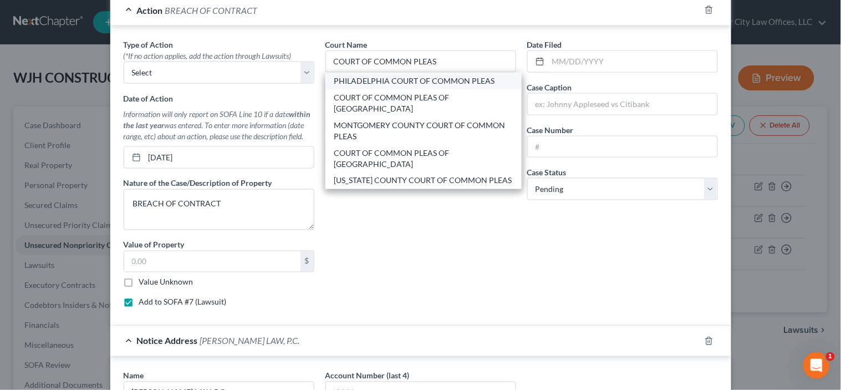
type input "19102"
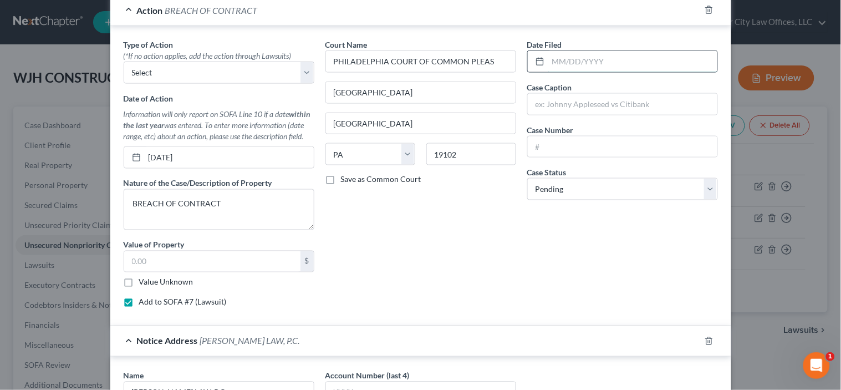
click at [550, 59] on input "text" at bounding box center [632, 61] width 169 height 21
type input "[DATE]"
click at [540, 103] on input "text" at bounding box center [623, 104] width 190 height 21
type input "WEST V. RF EDGE I, LLC"
click at [565, 152] on input "text" at bounding box center [623, 146] width 190 height 21
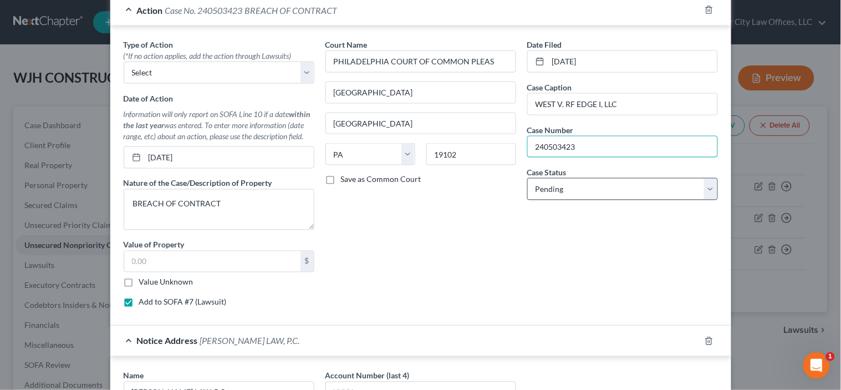
type input "240503423"
click at [579, 189] on select "Select Pending On Appeal Concluded" at bounding box center [622, 189] width 191 height 22
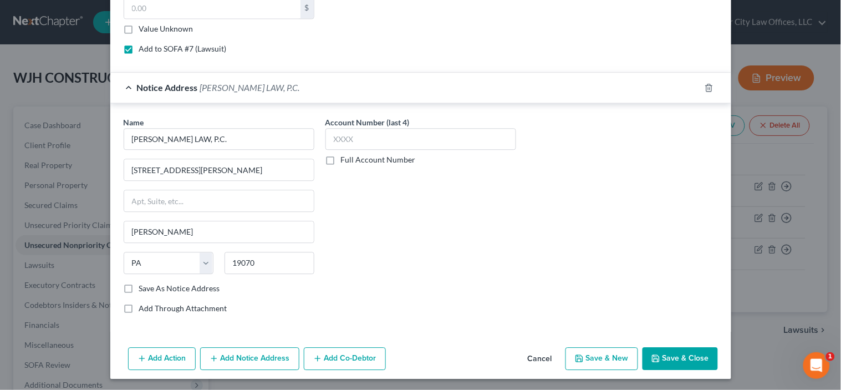
scroll to position [620, 0]
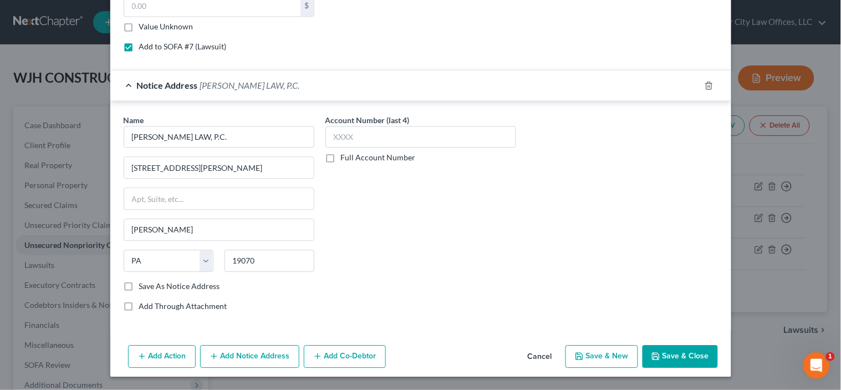
click at [673, 356] on button "Save & Close" at bounding box center [679, 356] width 75 height 23
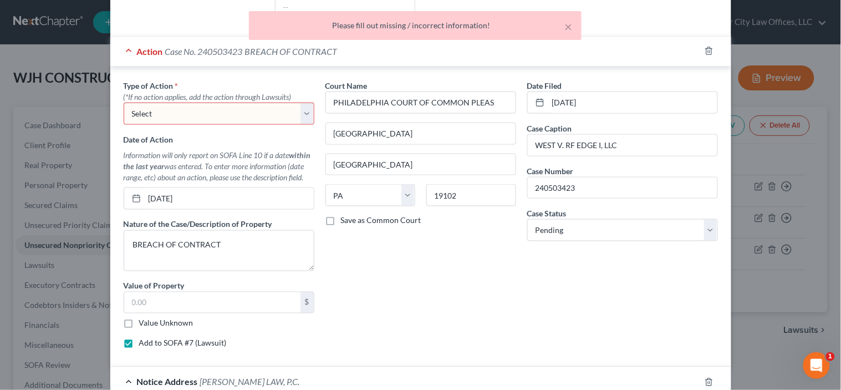
scroll to position [312, 0]
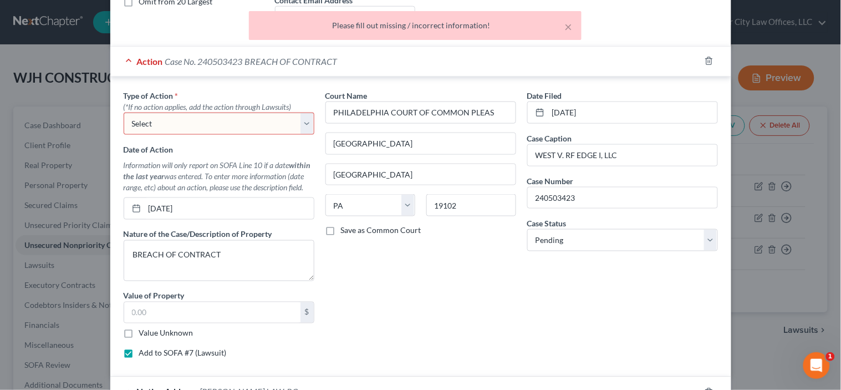
click at [261, 124] on select "Select Repossession Foreclosure Returns" at bounding box center [219, 123] width 191 height 22
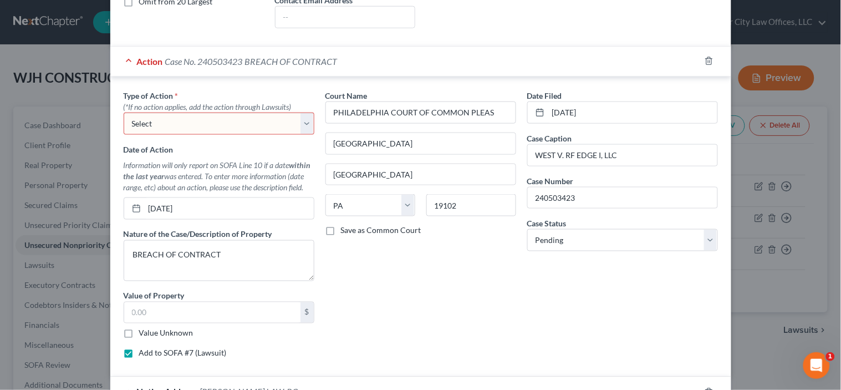
click at [261, 124] on select "Select Repossession Foreclosure Returns" at bounding box center [219, 123] width 191 height 22
click at [209, 204] on input "[DATE]" at bounding box center [229, 208] width 169 height 21
type input "0"
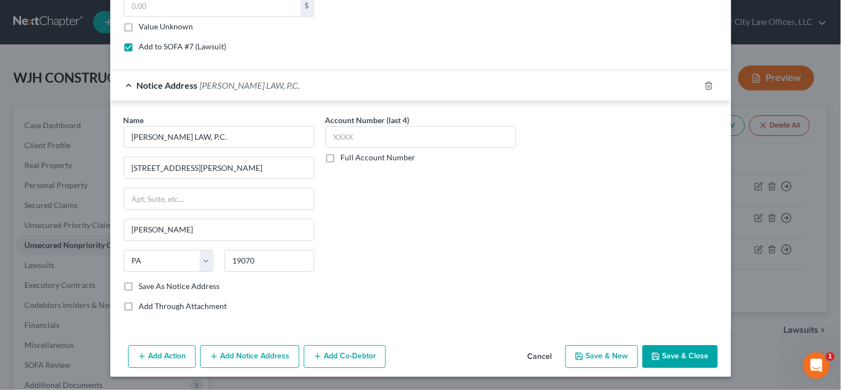
click at [693, 352] on button "Save & Close" at bounding box center [679, 356] width 75 height 23
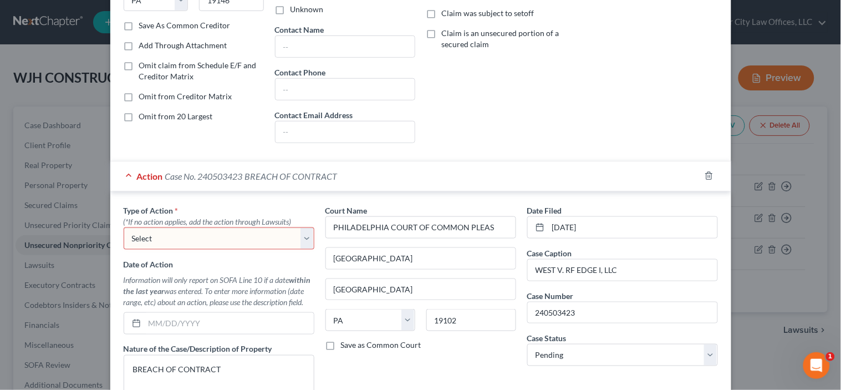
scroll to position [200, 0]
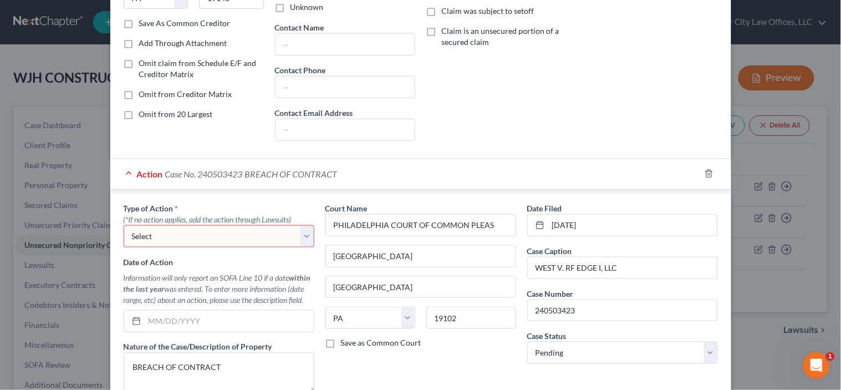
click at [294, 241] on select "Select Repossession Foreclosure Returns" at bounding box center [219, 236] width 191 height 22
select select "2"
click at [124, 226] on select "Select Repossession Foreclosure Returns" at bounding box center [219, 236] width 191 height 22
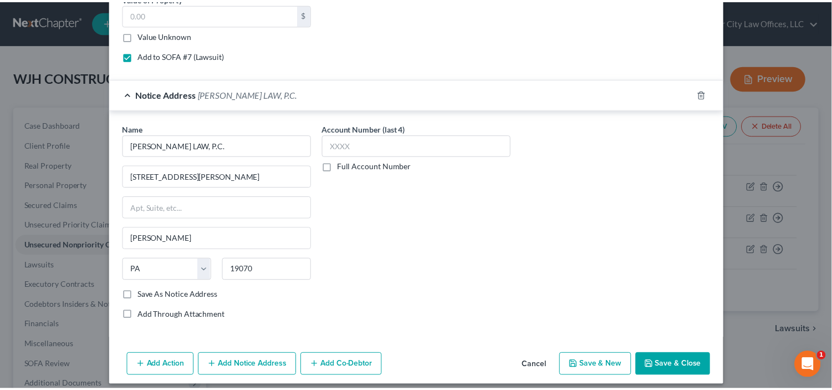
scroll to position [620, 0]
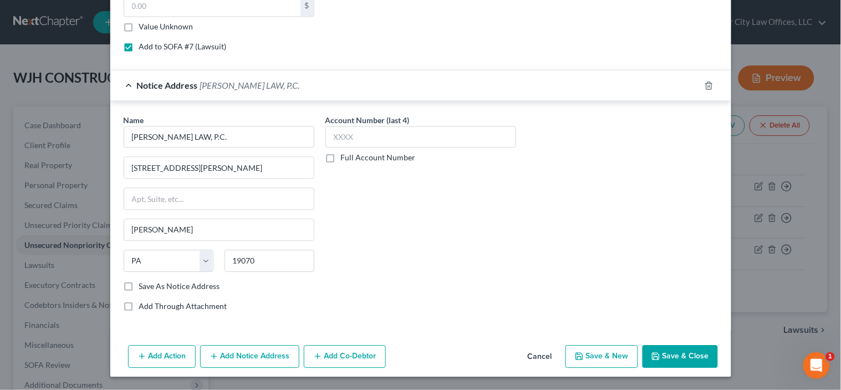
click at [669, 352] on button "Save & Close" at bounding box center [679, 356] width 75 height 23
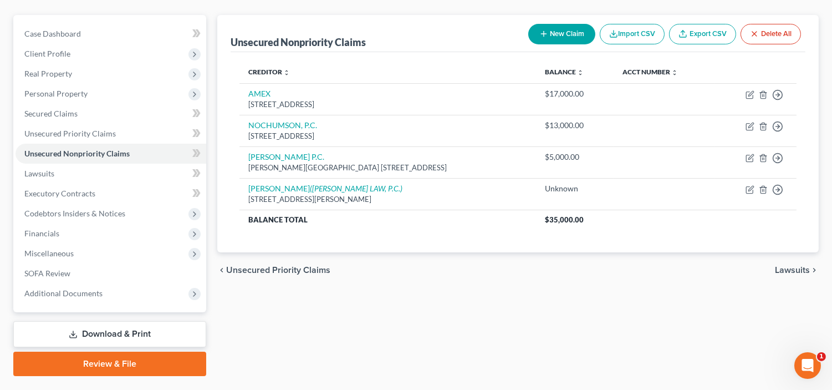
scroll to position [103, 0]
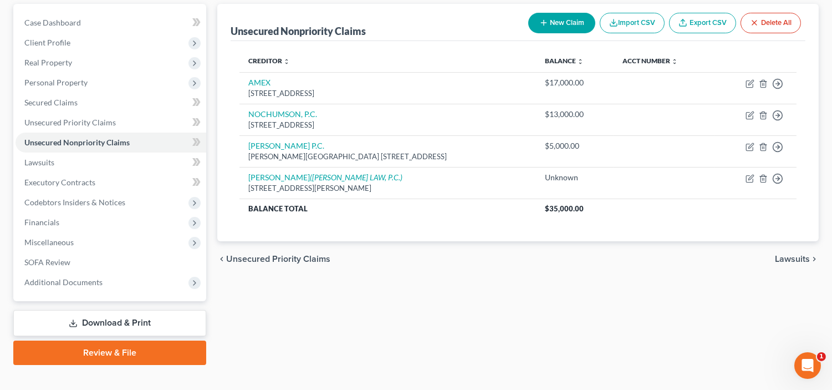
click at [787, 256] on span "Lawsuits" at bounding box center [792, 258] width 35 height 9
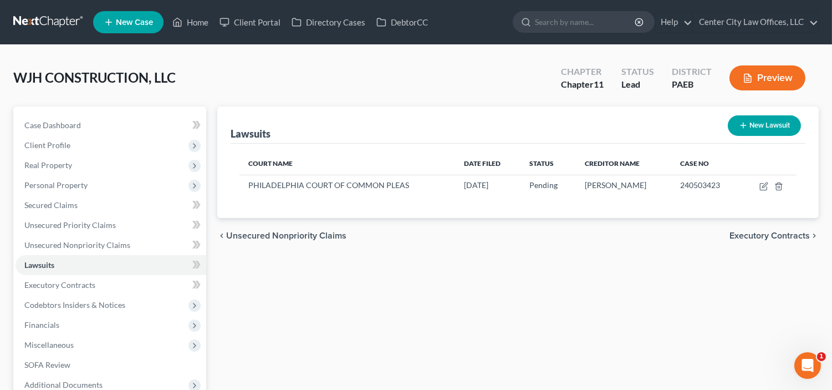
click at [795, 235] on span "Executory Contracts" at bounding box center [769, 235] width 80 height 9
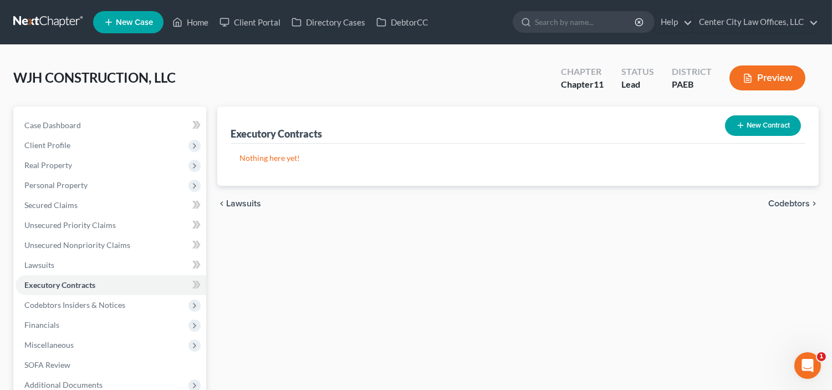
click at [775, 201] on span "Codebtors" at bounding box center [789, 203] width 42 height 9
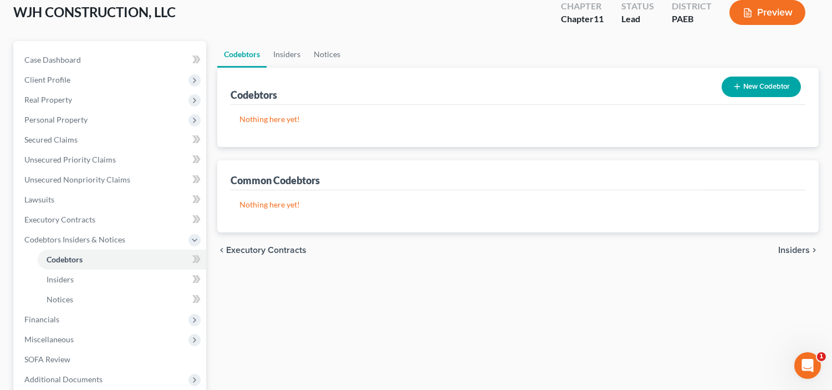
scroll to position [134, 0]
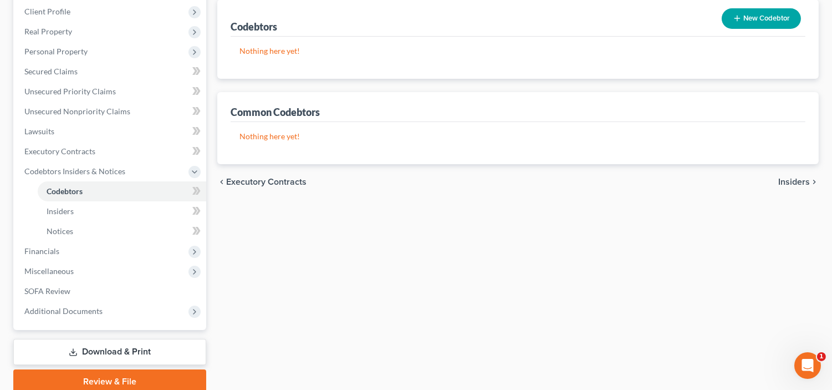
click at [794, 184] on span "Insiders" at bounding box center [794, 181] width 32 height 9
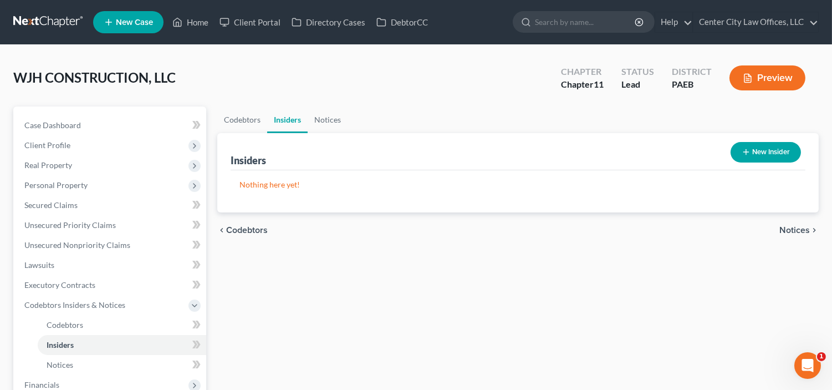
click at [796, 228] on span "Notices" at bounding box center [794, 230] width 30 height 9
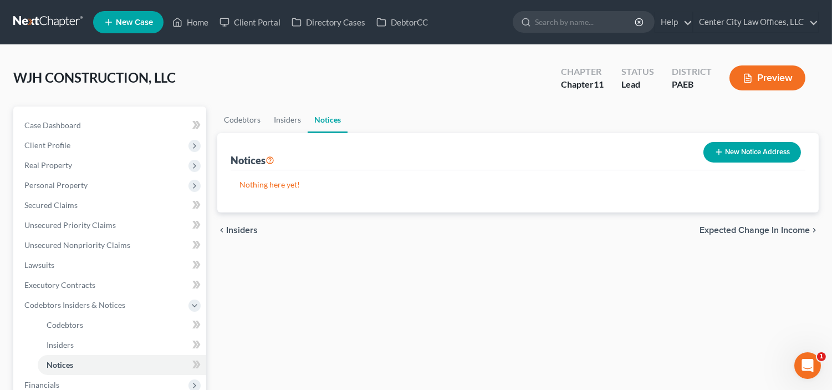
click at [796, 228] on span "Expected Change in Income" at bounding box center [754, 230] width 110 height 9
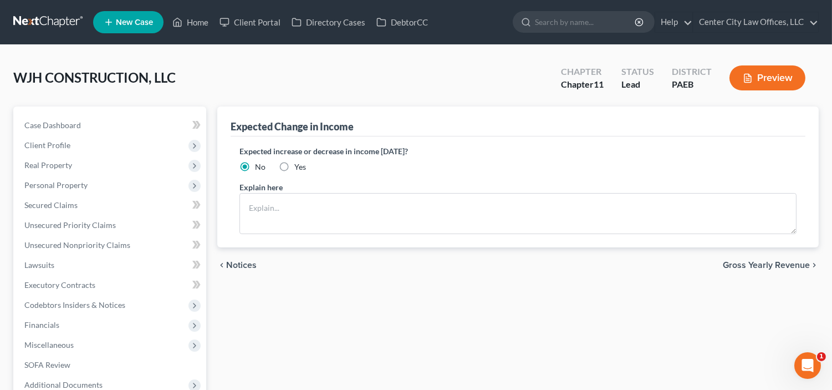
click at [766, 261] on span "Gross Yearly Revenue" at bounding box center [766, 264] width 87 height 9
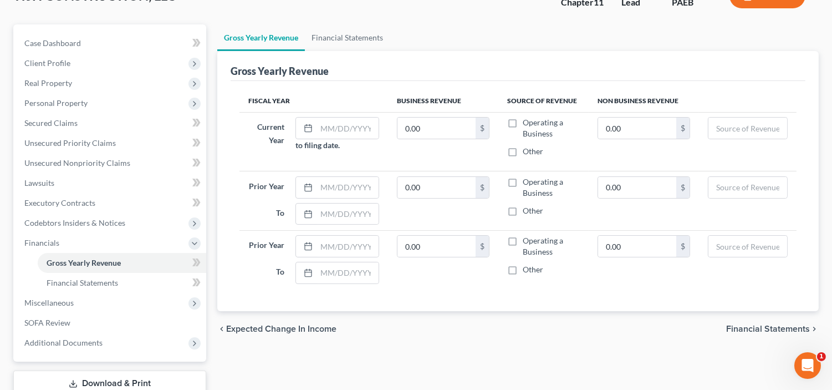
scroll to position [158, 0]
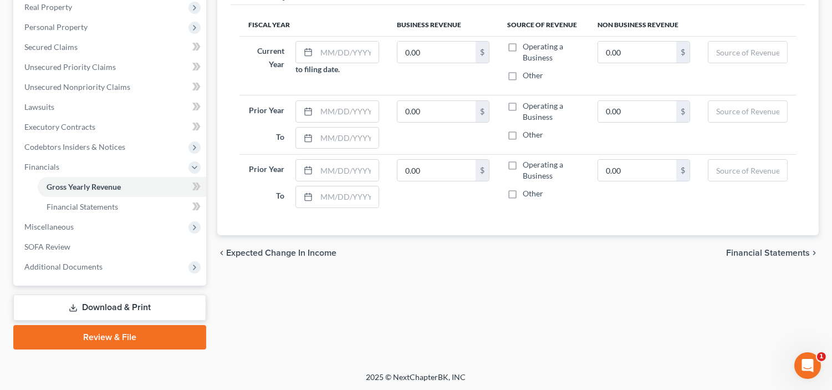
click at [739, 248] on span "Financial Statements" at bounding box center [768, 252] width 84 height 9
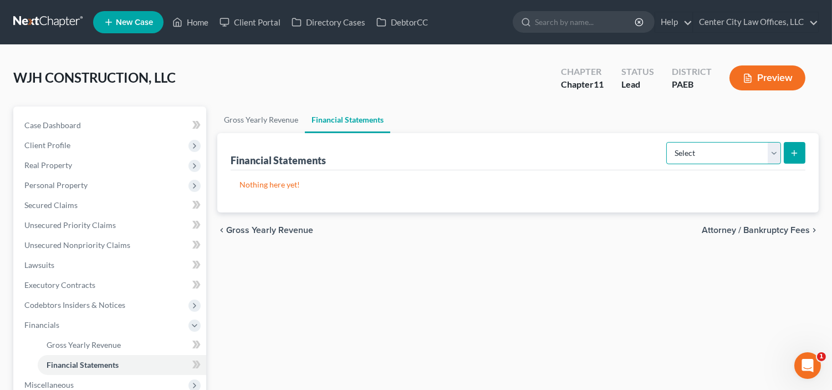
click at [758, 152] on select "Select Auditor Bookkeeper Creditor Pension Contribution Records Keeper Tax Cons…" at bounding box center [723, 153] width 115 height 22
select select "bookkeeper"
click at [667, 142] on select "Select Auditor Bookkeeper Creditor Pension Contribution Records Keeper Tax Cons…" at bounding box center [723, 153] width 115 height 22
click at [802, 148] on button "submit" at bounding box center [795, 153] width 22 height 22
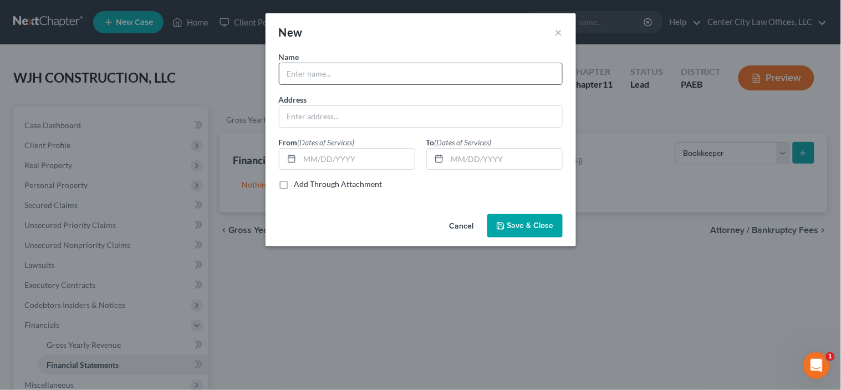
click at [484, 69] on input "text" at bounding box center [420, 73] width 283 height 21
click at [384, 67] on input "text" at bounding box center [420, 73] width 283 height 21
type input "[PERSON_NAME]; [PERSON_NAME] [PERSON_NAME]"
click at [327, 113] on input "text" at bounding box center [420, 116] width 283 height 21
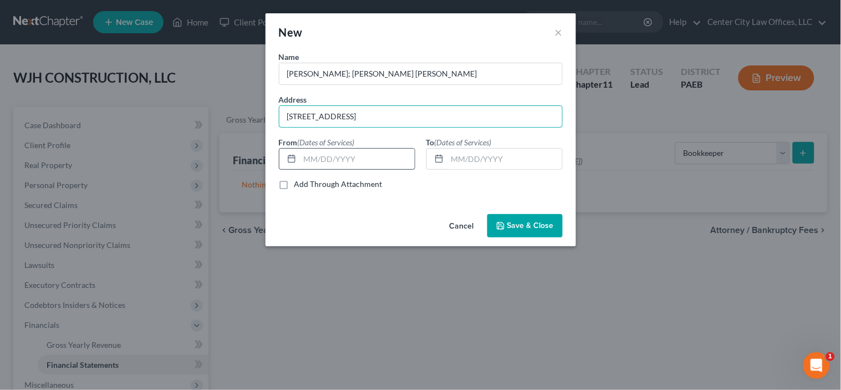
type input "[STREET_ADDRESS]"
click at [337, 159] on input "text" at bounding box center [357, 159] width 115 height 21
type input "[DATE]"
click at [438, 158] on icon at bounding box center [438, 158] width 9 height 9
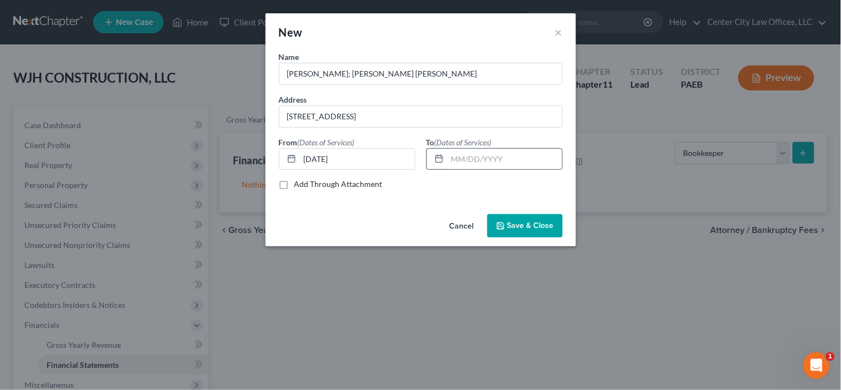
click at [437, 158] on line at bounding box center [439, 158] width 7 height 0
click at [453, 156] on input "text" at bounding box center [504, 159] width 115 height 21
type input "[DATE]"
click at [531, 227] on span "Save & Close" at bounding box center [530, 225] width 47 height 9
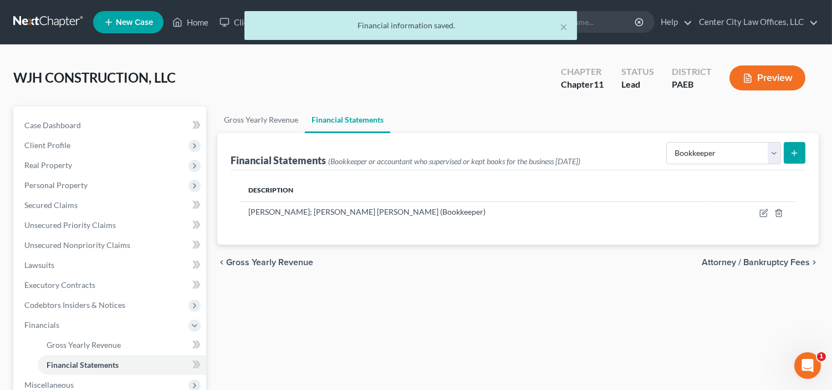
click at [733, 259] on span "Attorney / Bankruptcy Fees" at bounding box center [756, 262] width 108 height 9
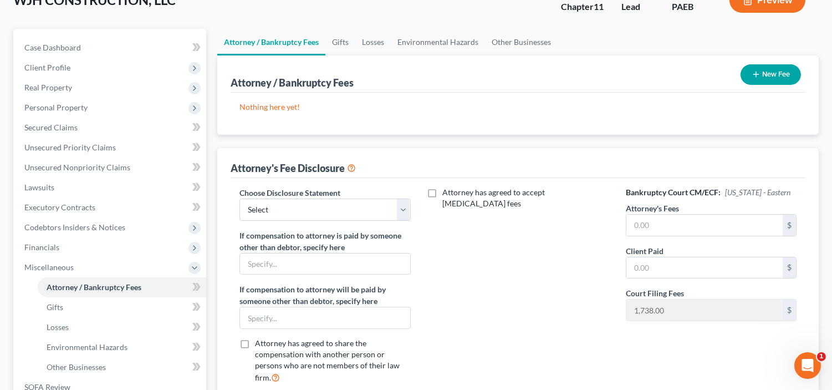
scroll to position [112, 0]
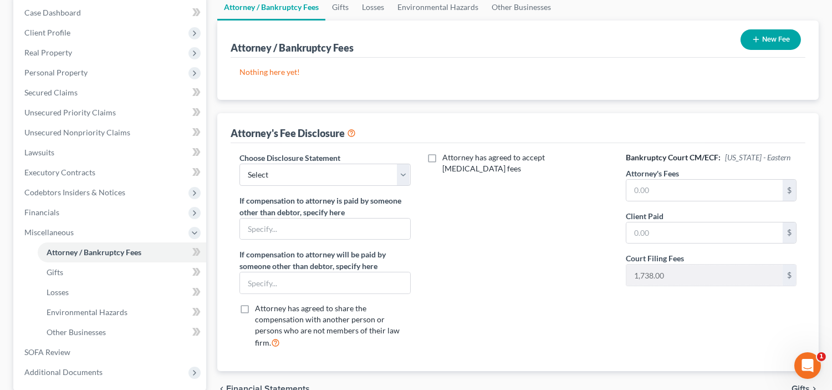
click at [782, 34] on button "New Fee" at bounding box center [770, 39] width 60 height 21
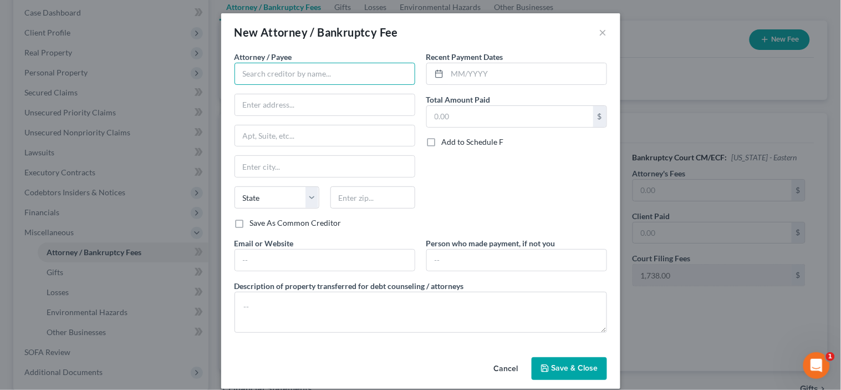
click at [319, 78] on input "text" at bounding box center [324, 74] width 181 height 22
type input "Center City Law Offices, LLC"
type input "[STREET_ADDRESS][PERSON_NAME]"
type input "[GEOGRAPHIC_DATA]"
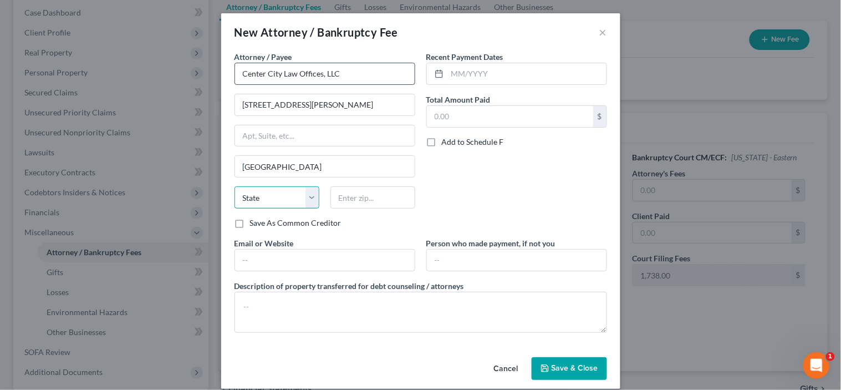
select select "39"
type input "19146"
type input "[EMAIL_ADDRESS][DOMAIN_NAME]"
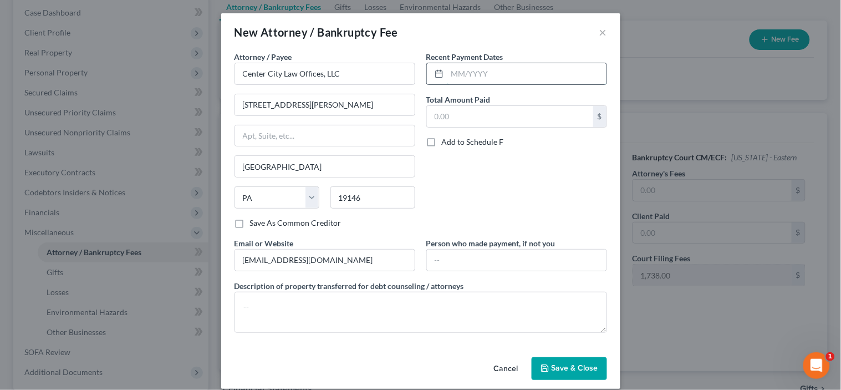
click at [492, 74] on input "text" at bounding box center [526, 73] width 159 height 21
type input "[DATE]"
click at [478, 113] on input "text" at bounding box center [510, 116] width 166 height 21
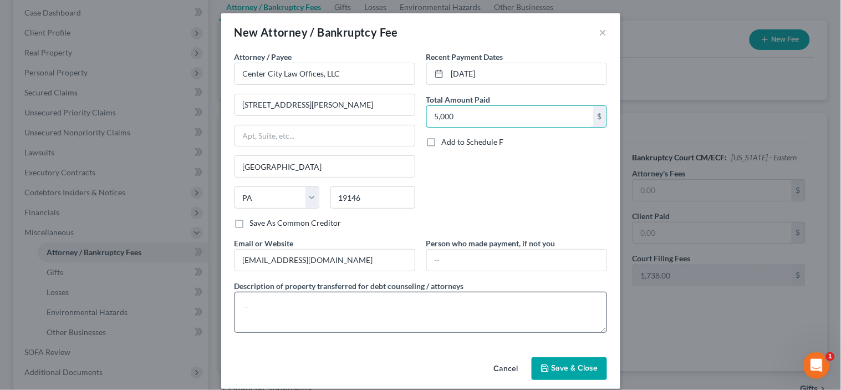
type input "5,000"
click at [311, 301] on textarea at bounding box center [420, 311] width 372 height 41
type textarea "CASH"
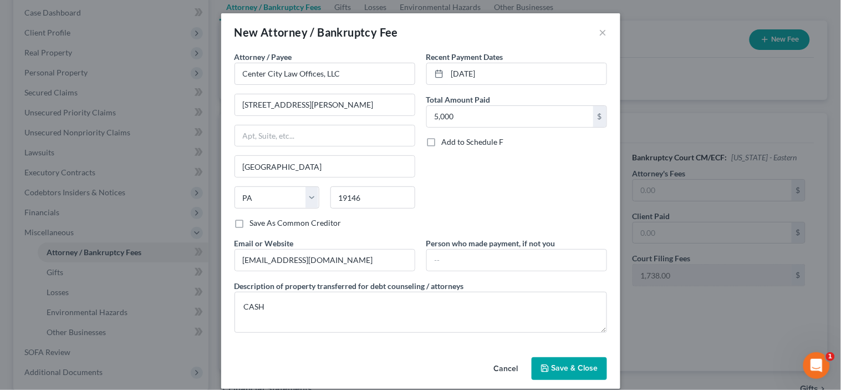
click at [569, 369] on span "Save & Close" at bounding box center [574, 368] width 47 height 9
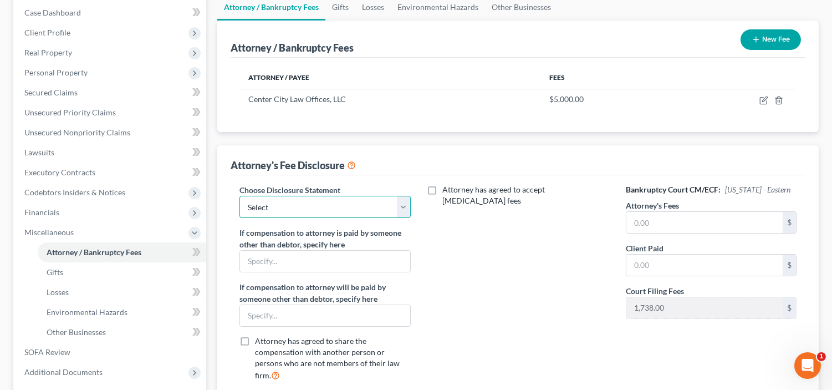
click at [408, 212] on select "Select BASIC" at bounding box center [324, 207] width 171 height 22
select select "0"
click at [239, 196] on select "Select BASIC" at bounding box center [324, 207] width 171 height 22
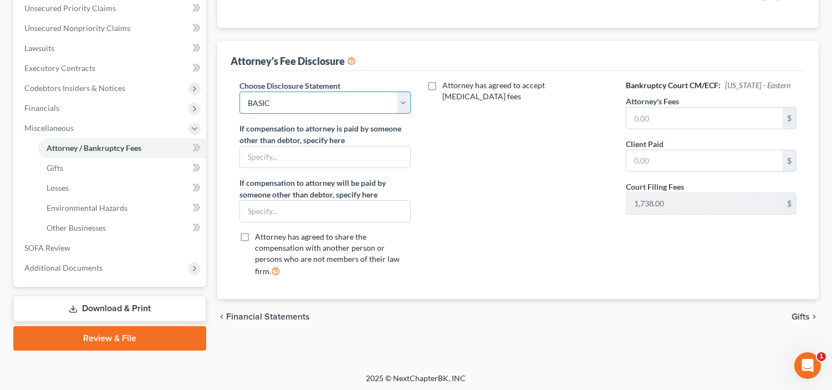
scroll to position [218, 0]
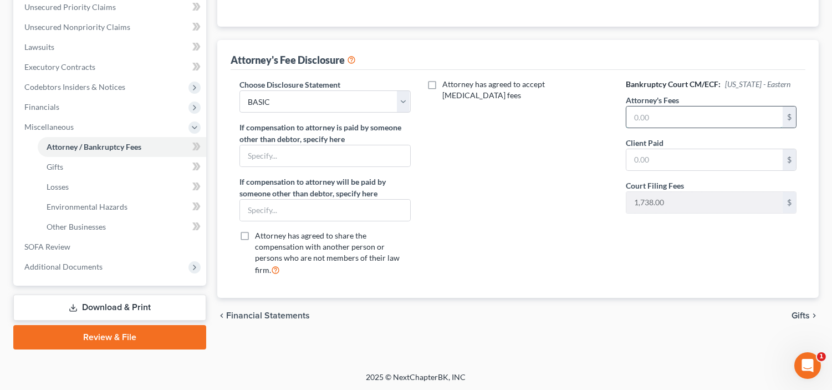
click at [666, 127] on input "text" at bounding box center [704, 116] width 156 height 21
type input "5,000"
click at [650, 168] on input "text" at bounding box center [704, 159] width 156 height 21
type input "1"
type input "5,000"
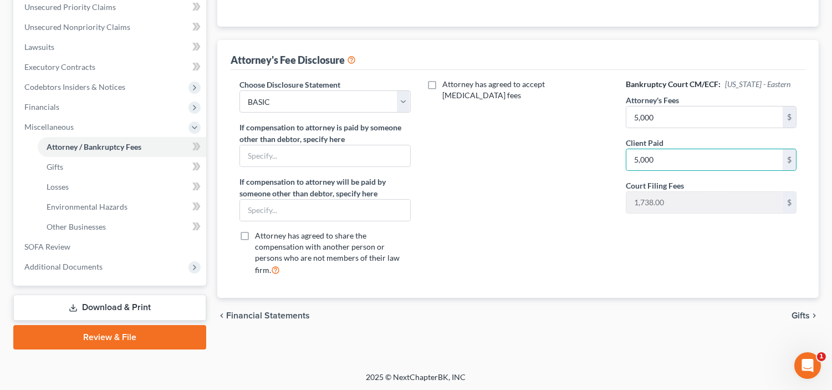
click at [805, 311] on span "Gifts" at bounding box center [800, 315] width 18 height 9
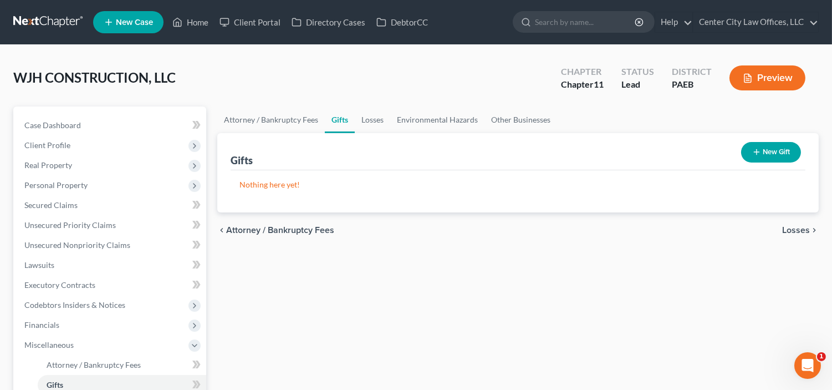
click at [802, 231] on span "Losses" at bounding box center [796, 230] width 28 height 9
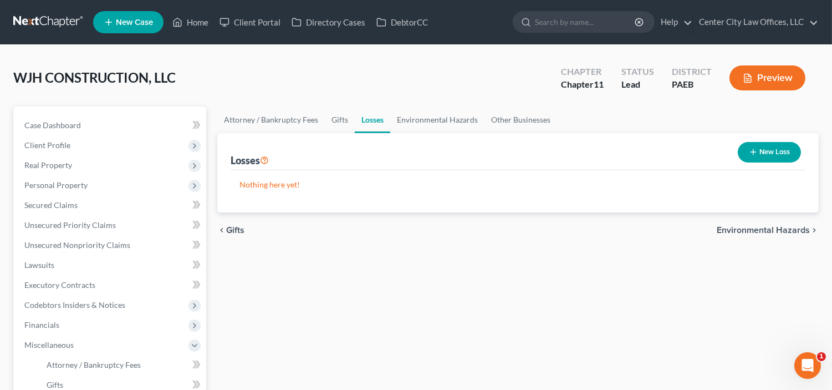
click at [787, 230] on span "Environmental Hazards" at bounding box center [763, 230] width 93 height 9
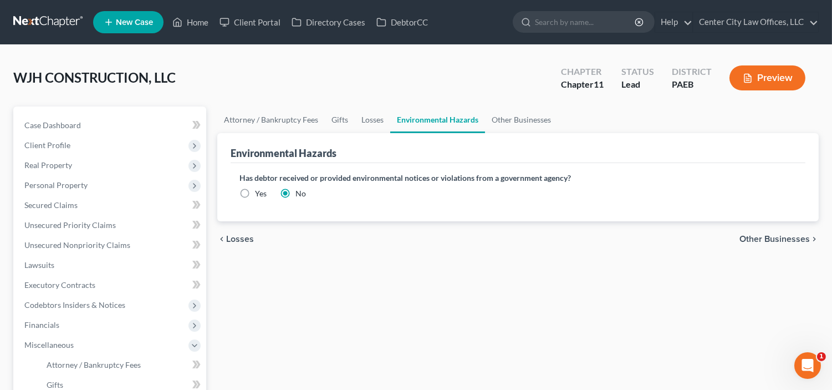
click at [782, 235] on span "Other Businesses" at bounding box center [774, 238] width 70 height 9
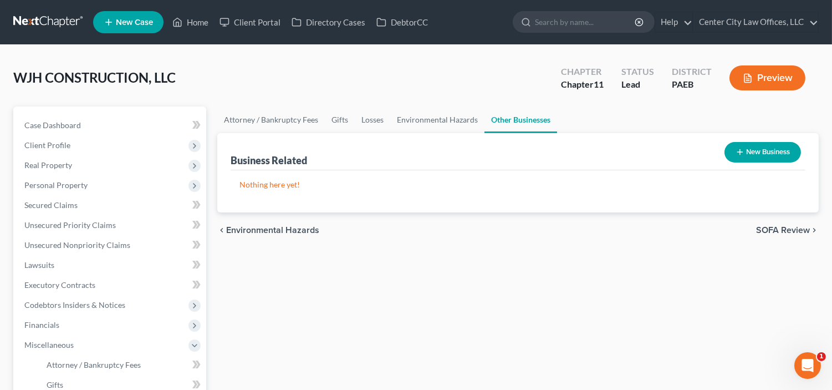
click at [779, 233] on span "SOFA Review" at bounding box center [783, 230] width 54 height 9
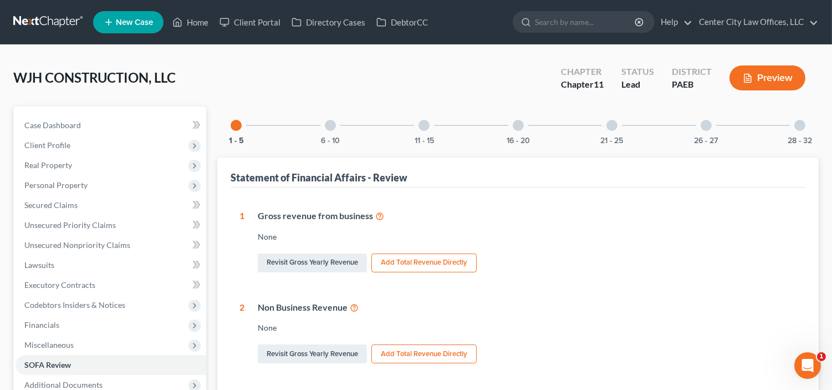
click at [327, 125] on div at bounding box center [330, 125] width 11 height 11
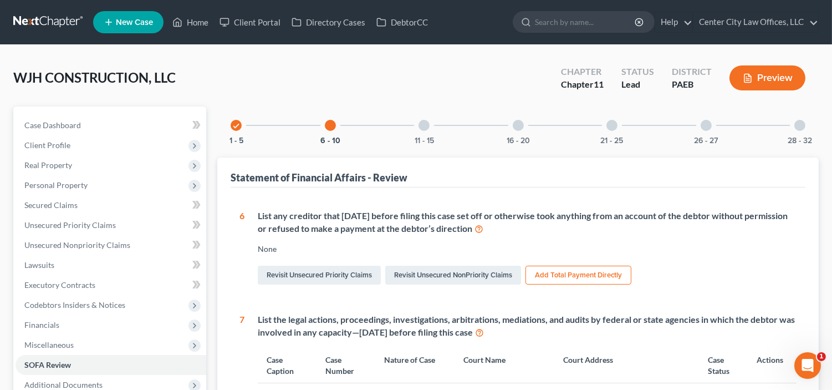
click at [236, 125] on icon "check" at bounding box center [236, 126] width 8 height 8
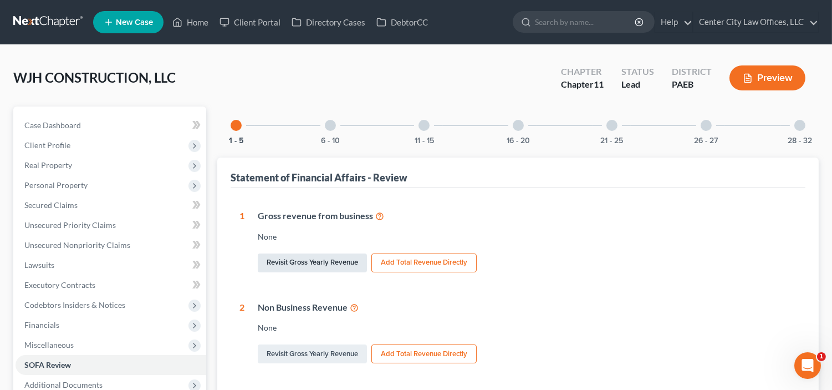
click at [336, 262] on link "Revisit Gross Yearly Revenue" at bounding box center [312, 262] width 109 height 19
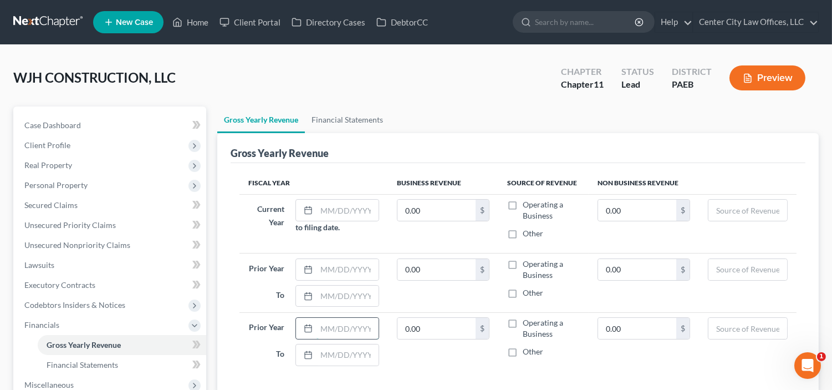
click at [324, 324] on input "text" at bounding box center [347, 328] width 62 height 21
type input "[DATE]"
click at [328, 352] on input "text" at bounding box center [347, 354] width 62 height 21
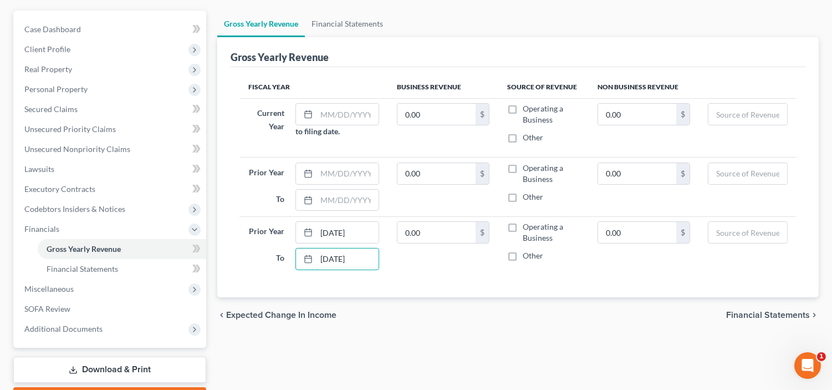
scroll to position [112, 0]
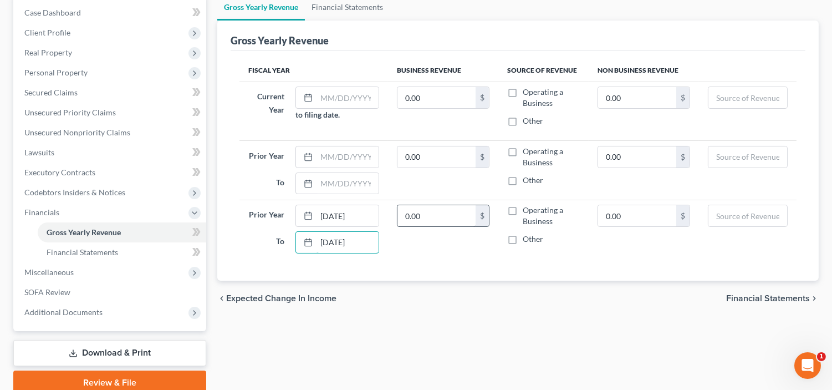
type input "[DATE]"
click at [434, 213] on input "0.00" at bounding box center [436, 215] width 79 height 21
type input "553,000"
click at [523, 211] on label "Operating a Business" at bounding box center [551, 215] width 57 height 22
click at [527, 211] on input "Operating a Business" at bounding box center [530, 207] width 7 height 7
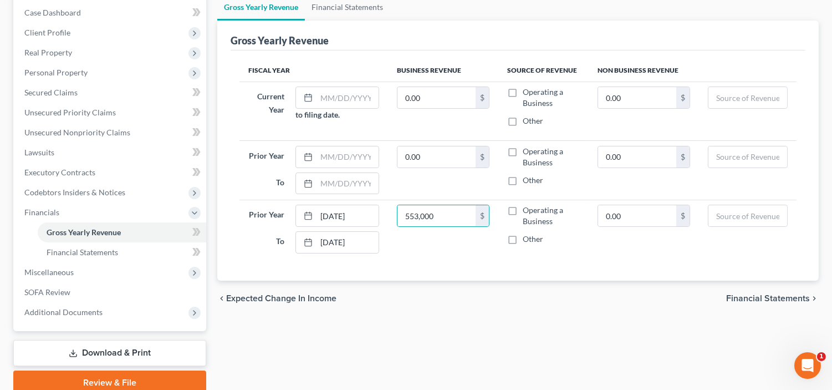
checkbox input "true"
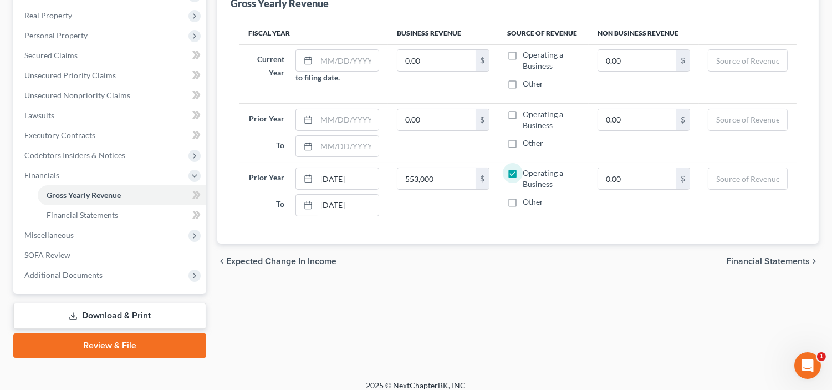
scroll to position [147, 0]
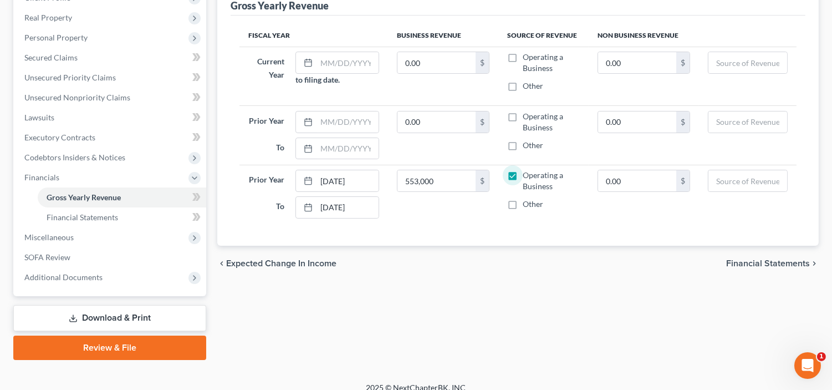
click at [152, 341] on link "Review & File" at bounding box center [109, 347] width 193 height 24
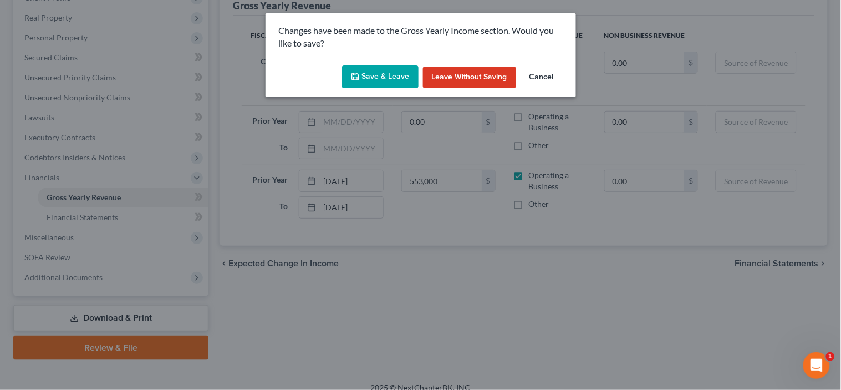
click at [375, 75] on button "Save & Leave" at bounding box center [380, 76] width 76 height 23
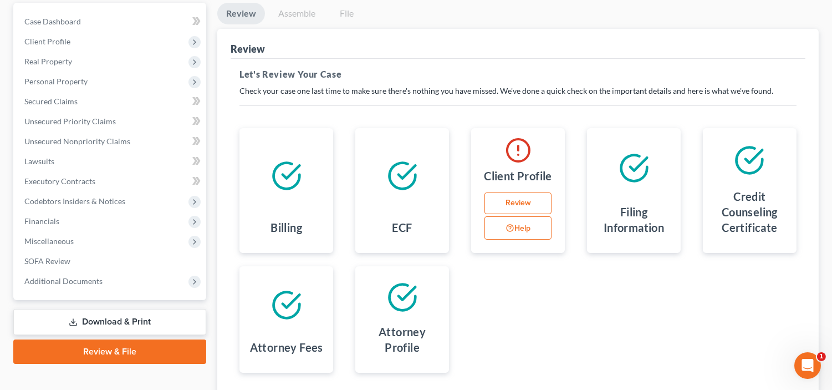
scroll to position [112, 0]
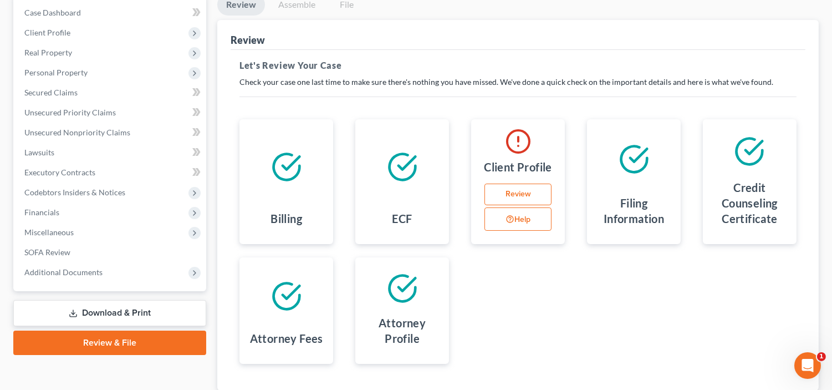
click at [507, 200] on link "Review" at bounding box center [517, 194] width 67 height 22
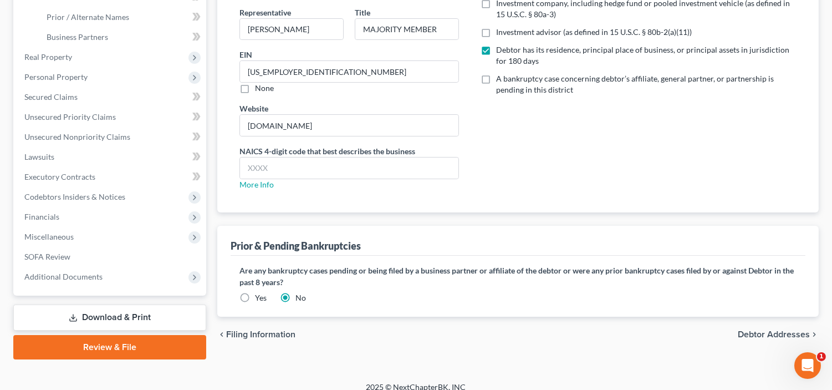
scroll to position [218, 0]
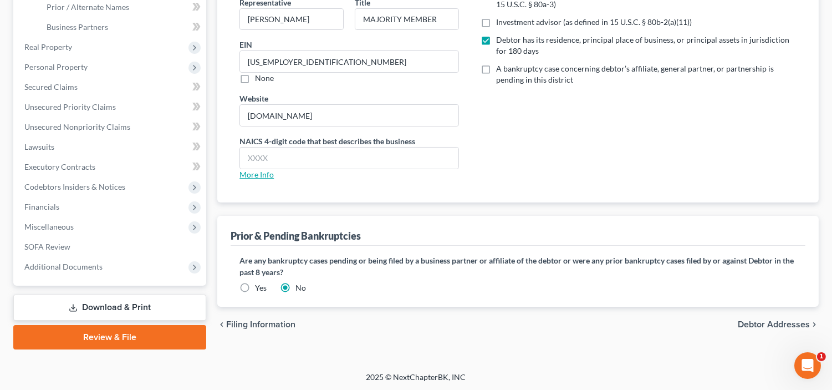
click at [253, 173] on link "More Info" at bounding box center [256, 174] width 34 height 9
click at [298, 156] on input "text" at bounding box center [349, 157] width 218 height 21
type input "238290"
click at [761, 325] on span "Debtor Addresses" at bounding box center [774, 324] width 72 height 9
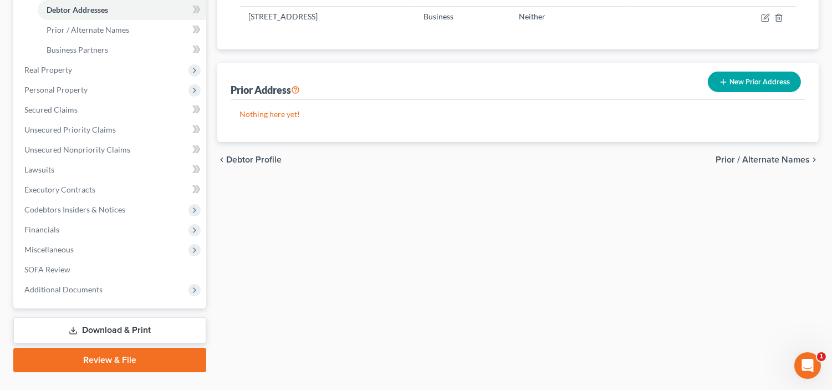
scroll to position [218, 0]
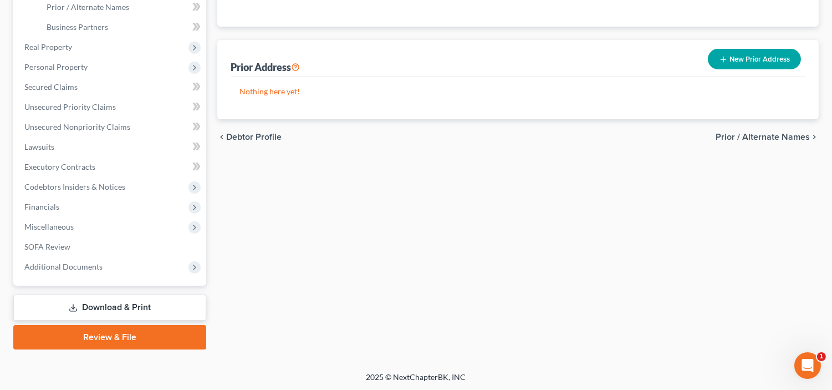
click at [144, 339] on link "Review & File" at bounding box center [109, 337] width 193 height 24
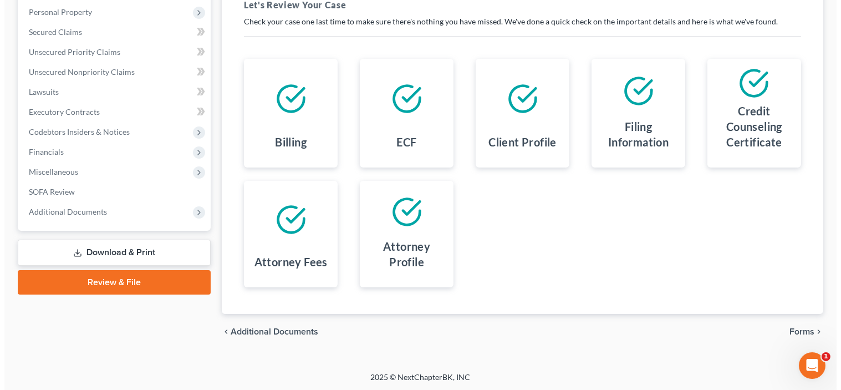
scroll to position [173, 0]
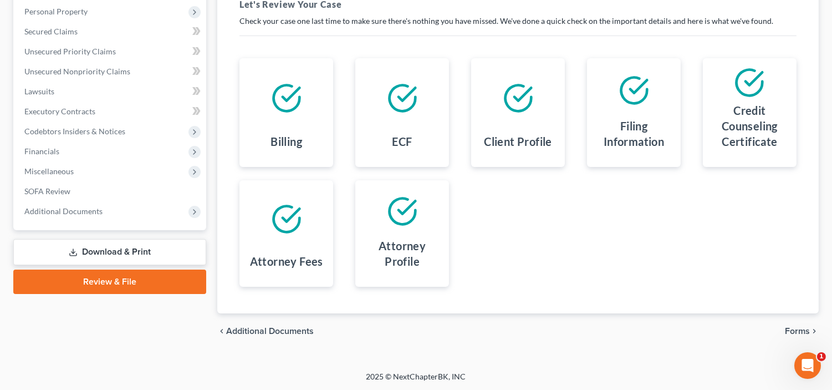
click at [800, 326] on span "Forms" at bounding box center [797, 330] width 25 height 9
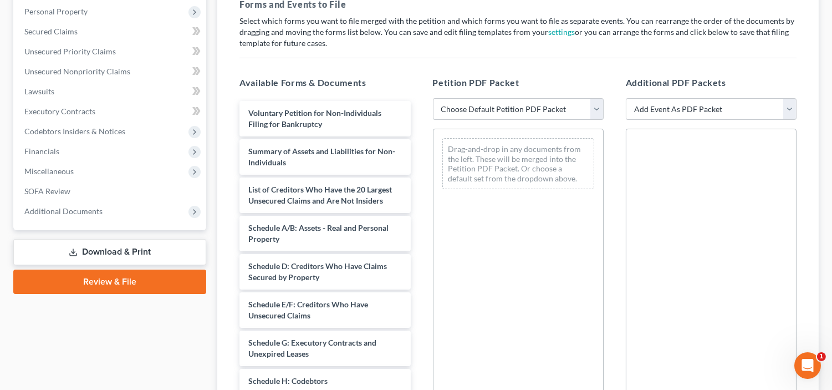
click at [520, 110] on select "Choose Default Petition PDF Packet Complete Bankruptcy Petition (all forms and …" at bounding box center [518, 109] width 171 height 22
select select "1"
click at [433, 98] on select "Choose Default Petition PDF Packet Complete Bankruptcy Petition (all forms and …" at bounding box center [518, 109] width 171 height 22
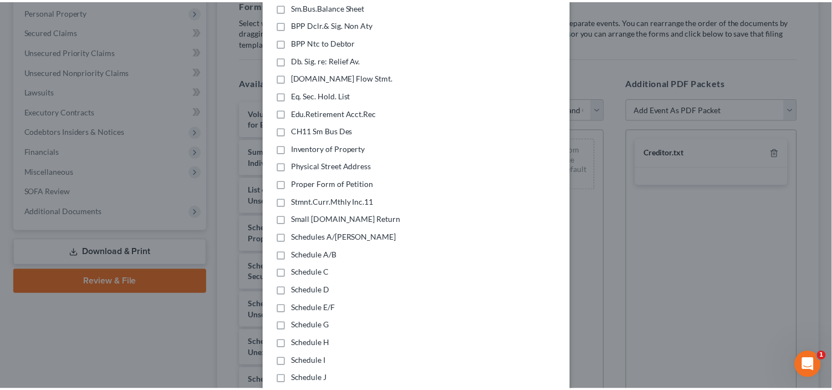
scroll to position [339, 0]
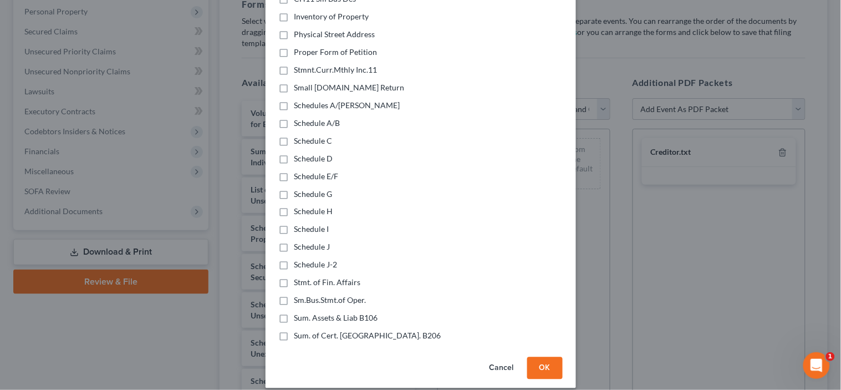
click at [536, 357] on button "OK" at bounding box center [544, 368] width 35 height 22
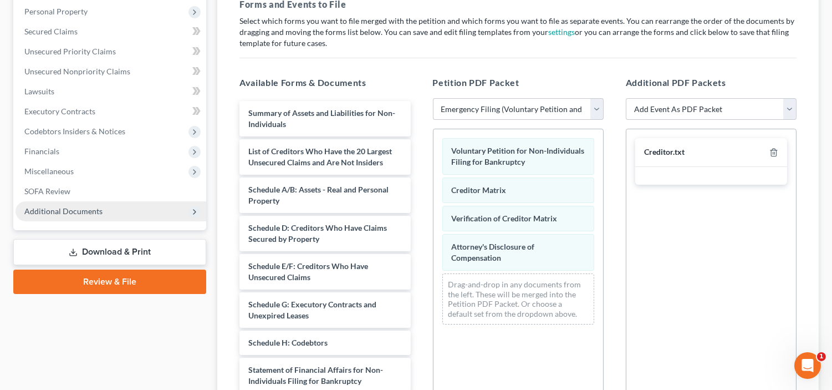
click at [70, 203] on span "Additional Documents" at bounding box center [111, 211] width 191 height 20
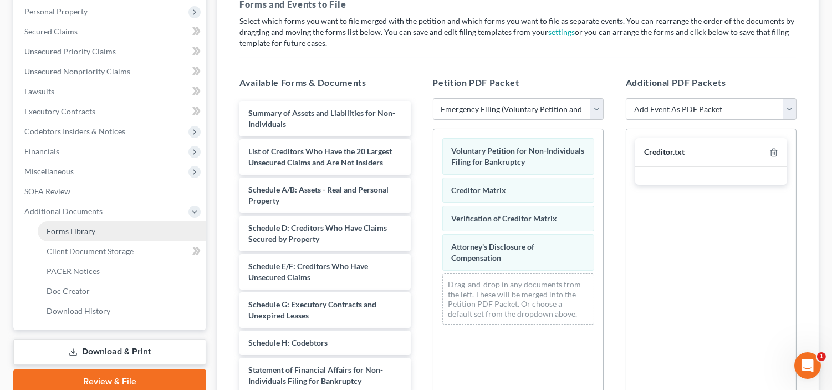
click at [69, 226] on span "Forms Library" at bounding box center [71, 230] width 49 height 9
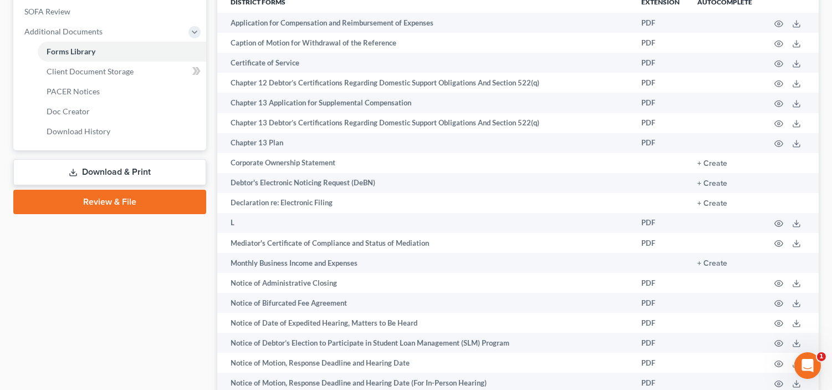
scroll to position [400, 0]
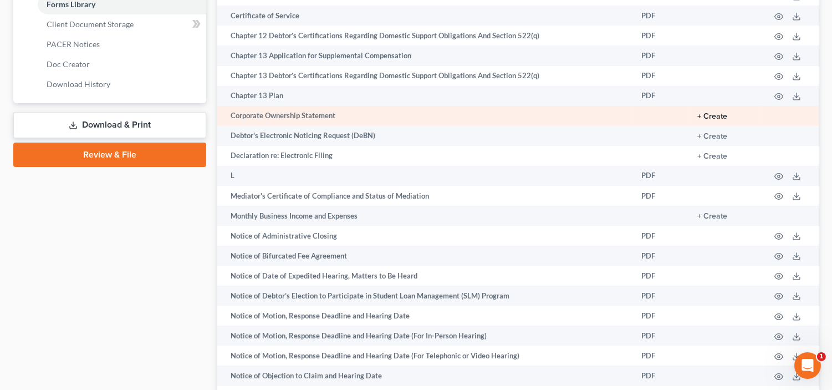
click at [709, 120] on button "+ Create" at bounding box center [712, 116] width 30 height 8
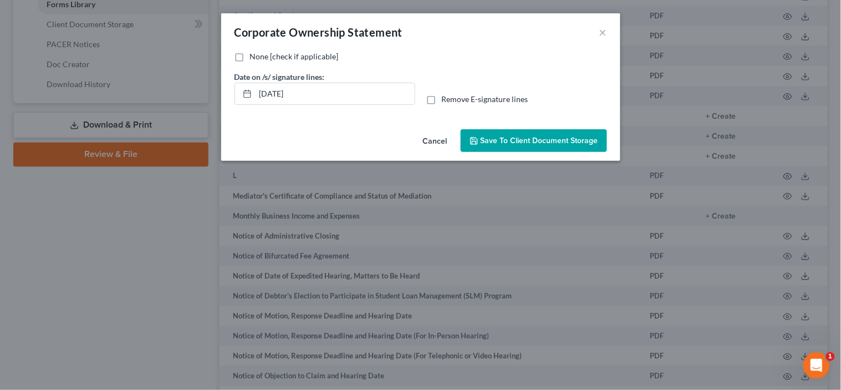
click at [250, 57] on label "None [check if applicable]" at bounding box center [294, 56] width 89 height 11
click at [254, 57] on input "None [check if applicable]" at bounding box center [257, 54] width 7 height 7
checkbox input "true"
click at [544, 136] on span "Save to Client Document Storage" at bounding box center [538, 140] width 117 height 9
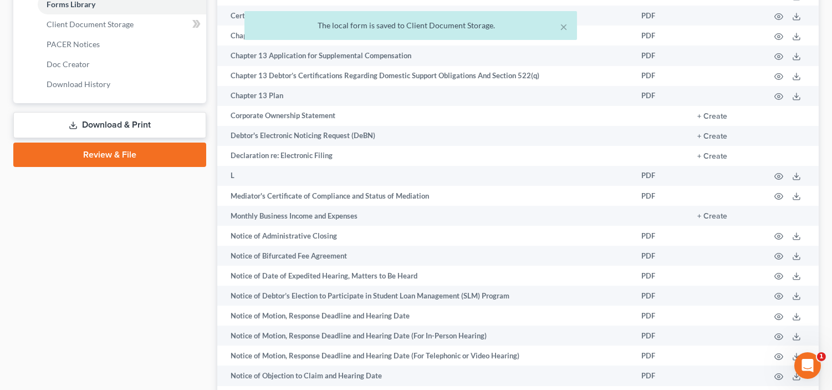
click at [129, 154] on link "Review & File" at bounding box center [109, 154] width 193 height 24
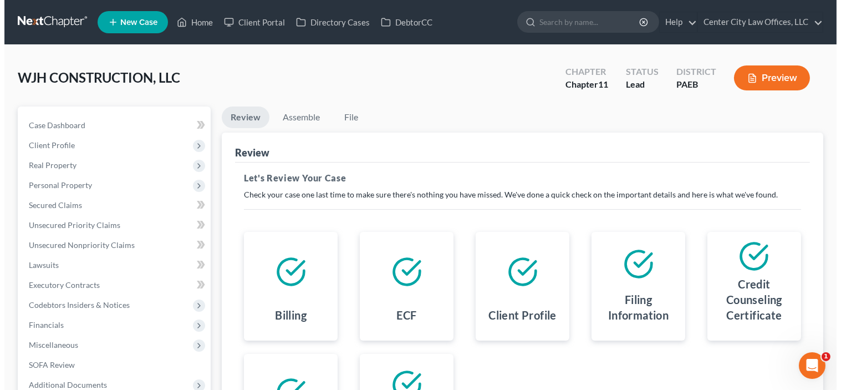
scroll to position [173, 0]
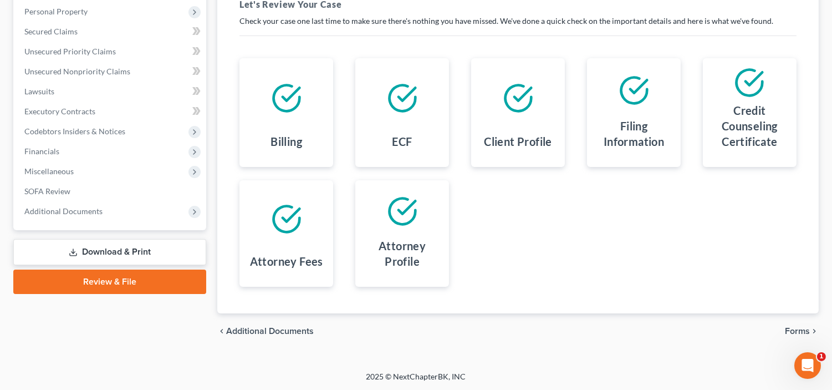
click at [795, 327] on span "Forms" at bounding box center [797, 330] width 25 height 9
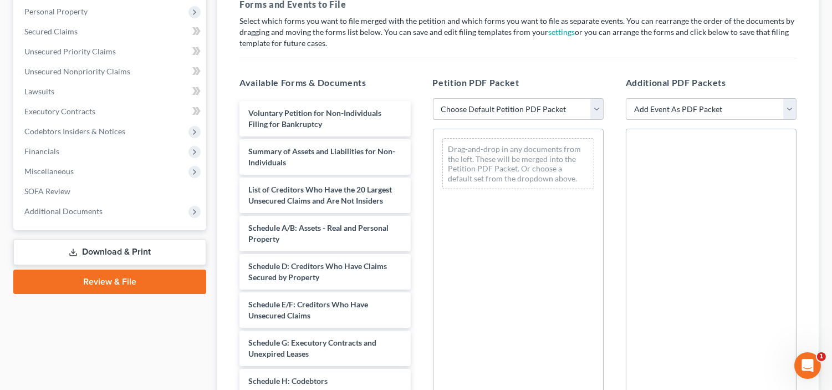
click at [542, 106] on select "Choose Default Petition PDF Packet Complete Bankruptcy Petition (all forms and …" at bounding box center [518, 109] width 171 height 22
select select "1"
click at [433, 98] on select "Choose Default Petition PDF Packet Complete Bankruptcy Petition (all forms and …" at bounding box center [518, 109] width 171 height 22
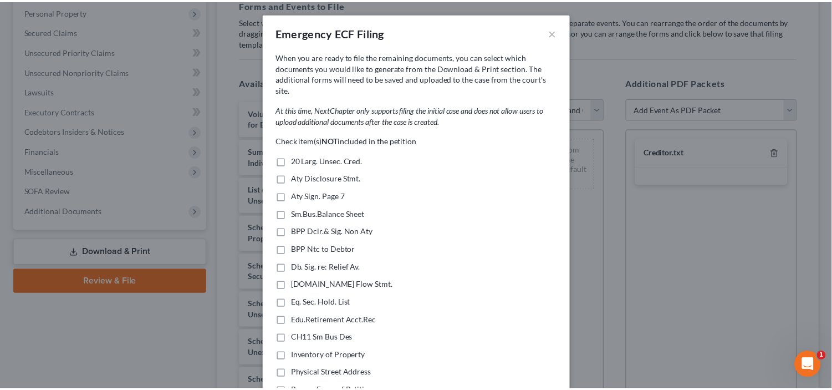
scroll to position [339, 0]
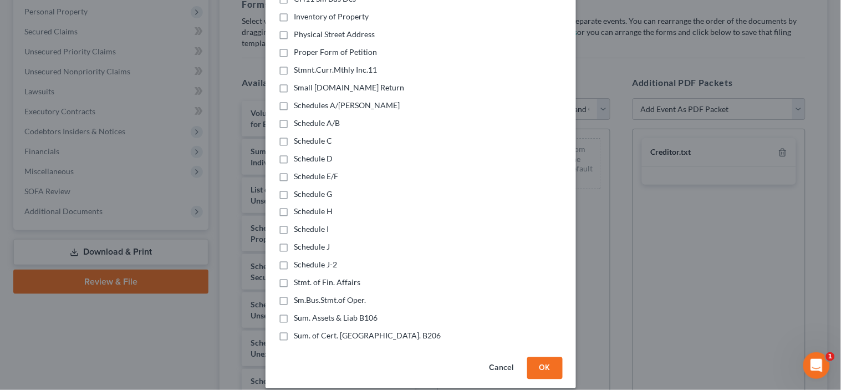
click at [539, 357] on button "OK" at bounding box center [544, 368] width 35 height 22
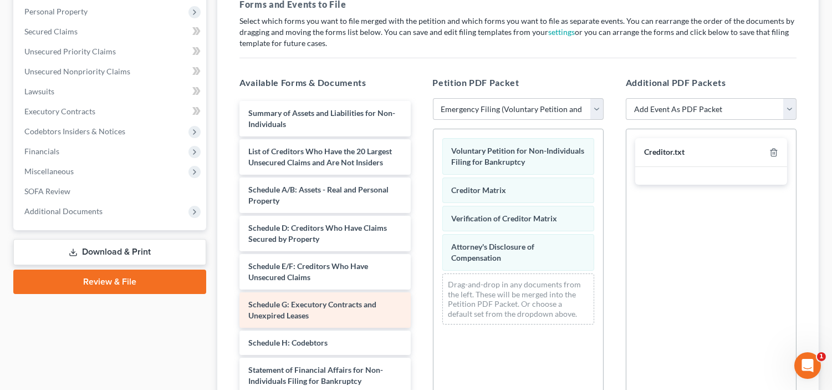
scroll to position [107, 0]
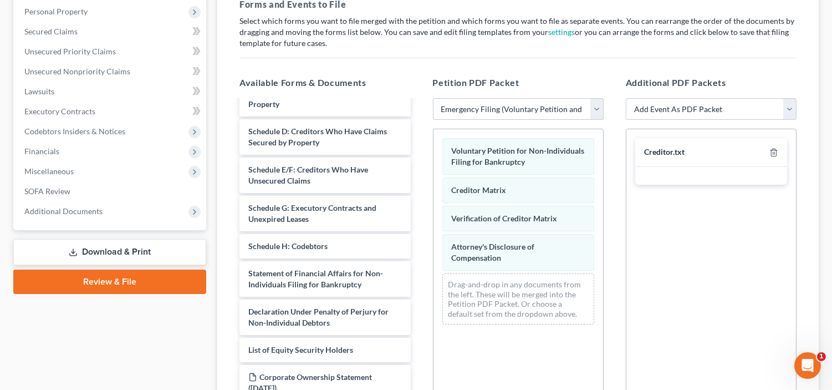
drag, startPoint x: 341, startPoint y: 379, endPoint x: 540, endPoint y: 324, distance: 206.4
click at [540, 324] on div "Drag-and-drop in any documents from the left. These will be merged into the Pet…" at bounding box center [518, 298] width 152 height 51
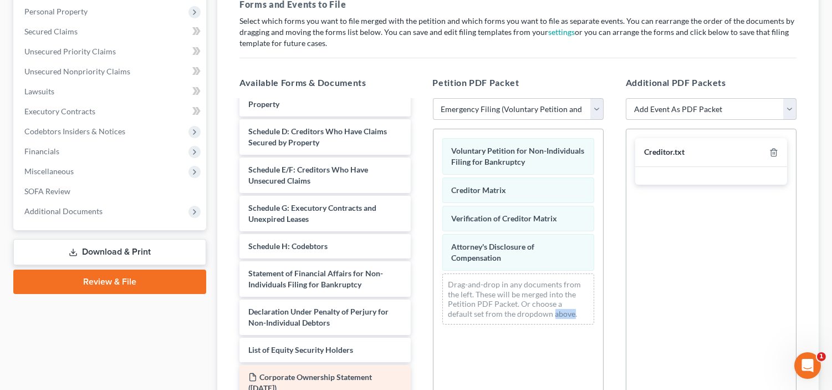
click at [369, 372] on span "Corporate Ownership Statement ([DATE])" at bounding box center [310, 382] width 124 height 21
click at [368, 379] on span "Corporate Ownership Statement ([DATE])" at bounding box center [310, 382] width 124 height 21
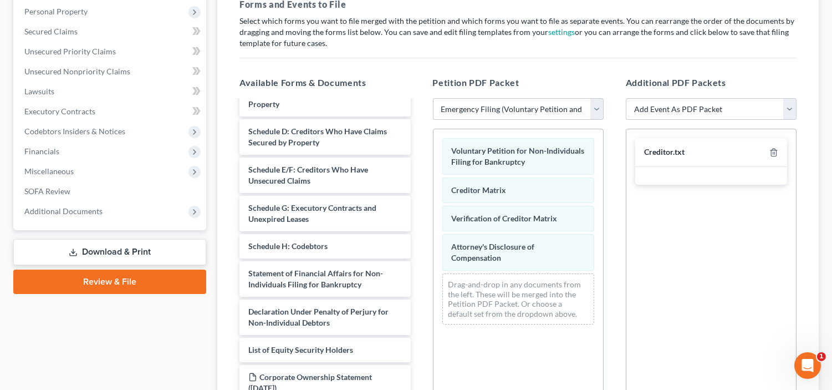
drag, startPoint x: 368, startPoint y: 379, endPoint x: 471, endPoint y: 342, distance: 109.4
click at [325, 383] on div "Corporate Ownership Statement ([DATE])" at bounding box center [324, 382] width 171 height 35
click at [323, 383] on div "Corporate Ownership Statement ([DATE]) Summary of Assets and Liabilities for No…" at bounding box center [325, 202] width 188 height 396
click at [352, 368] on div "Corporate Ownership Statement ([DATE])" at bounding box center [324, 382] width 171 height 35
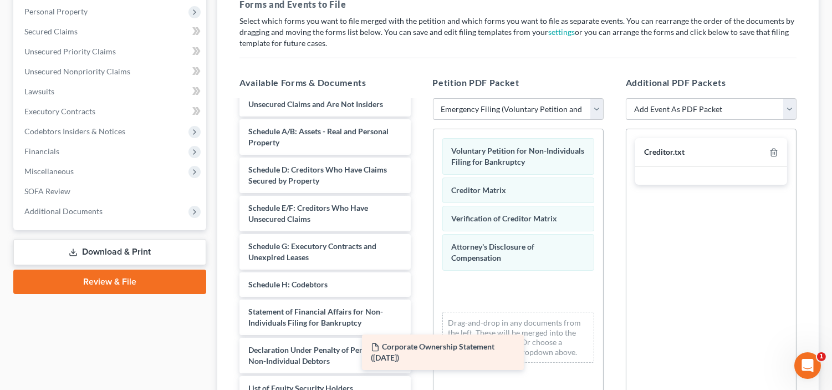
scroll to position [69, 0]
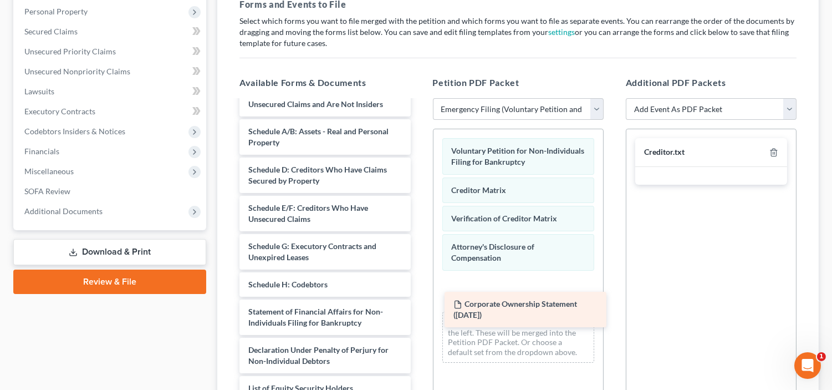
drag, startPoint x: 352, startPoint y: 368, endPoint x: 557, endPoint y: 295, distance: 217.5
click at [419, 295] on div "Corporate Ownership Statement ([DATE]) Summary of Assets and Liabilities for No…" at bounding box center [325, 221] width 188 height 357
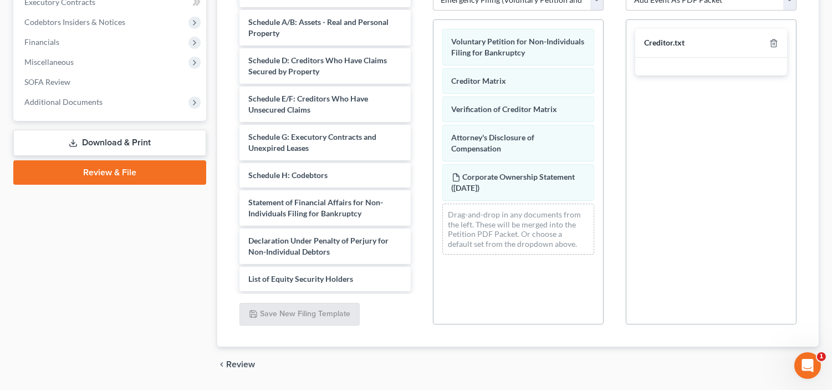
scroll to position [317, 0]
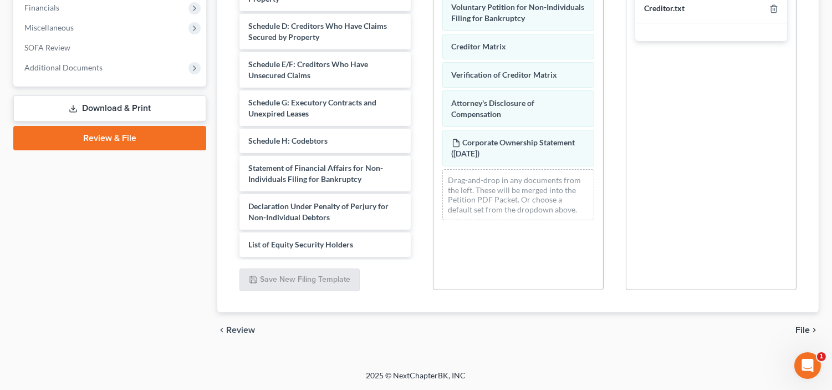
click at [800, 329] on span "File" at bounding box center [802, 329] width 14 height 9
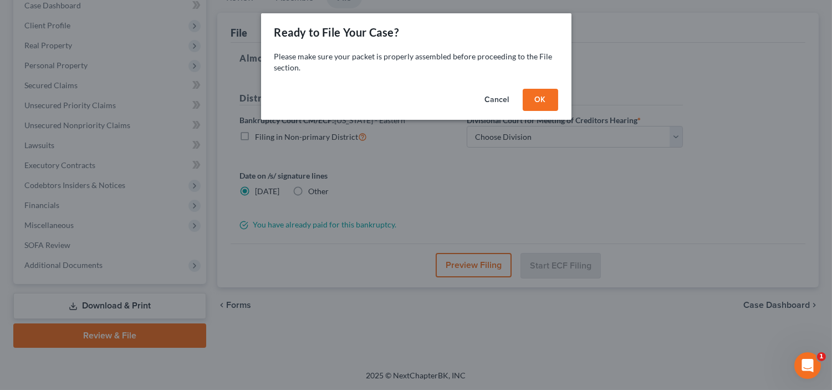
scroll to position [119, 0]
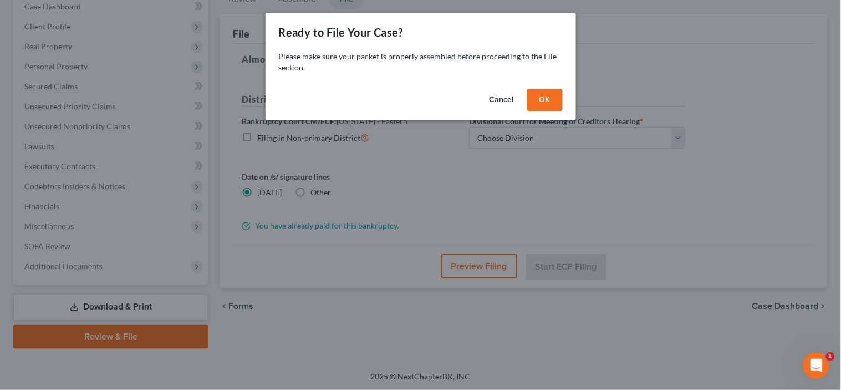
click at [547, 98] on button "OK" at bounding box center [544, 100] width 35 height 22
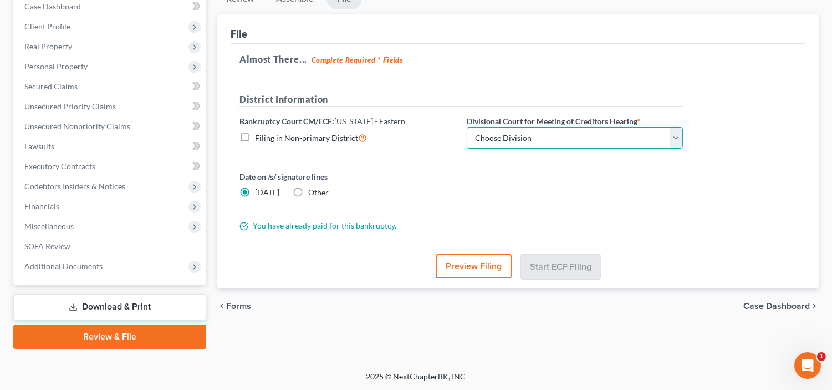
click at [550, 135] on select "Choose Division [GEOGRAPHIC_DATA] Reading" at bounding box center [575, 138] width 216 height 22
select select "0"
click at [467, 127] on select "Choose Division [GEOGRAPHIC_DATA] Reading" at bounding box center [575, 138] width 216 height 22
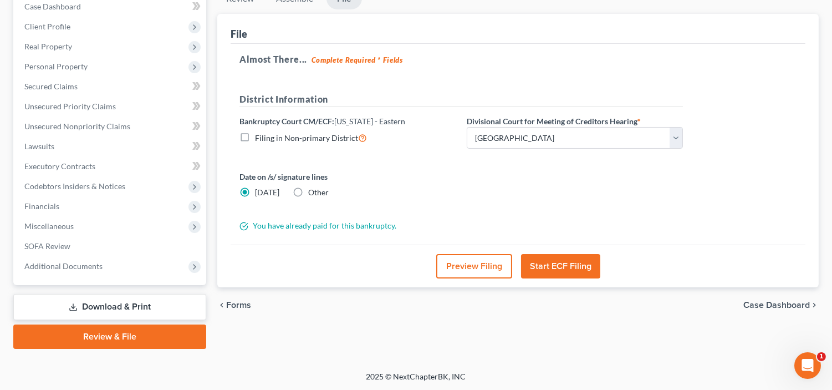
click at [561, 265] on button "Start ECF Filing" at bounding box center [560, 266] width 79 height 24
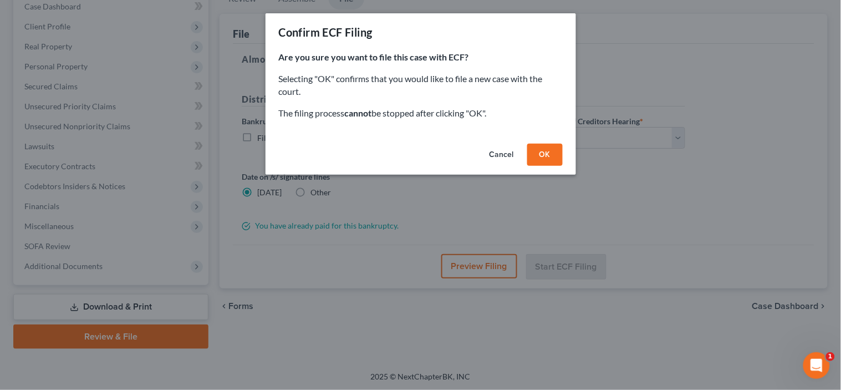
click at [546, 156] on button "OK" at bounding box center [544, 155] width 35 height 22
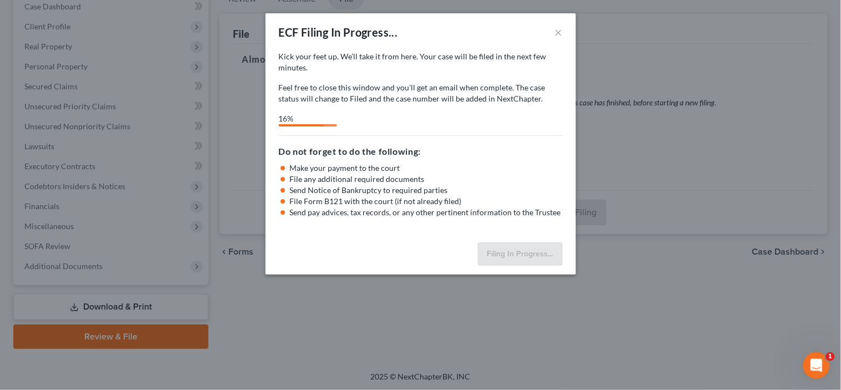
select select "0"
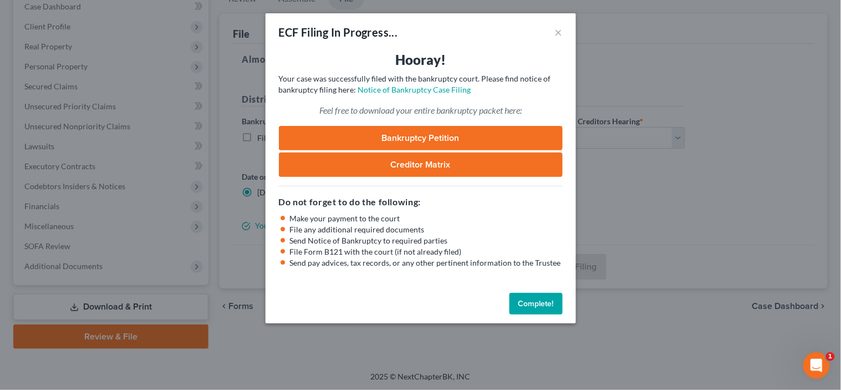
click at [421, 136] on link "Bankruptcy Petition" at bounding box center [421, 138] width 284 height 24
click at [432, 161] on link "Creditor Matrix" at bounding box center [421, 164] width 284 height 24
click at [528, 295] on button "Complete!" at bounding box center [535, 304] width 53 height 22
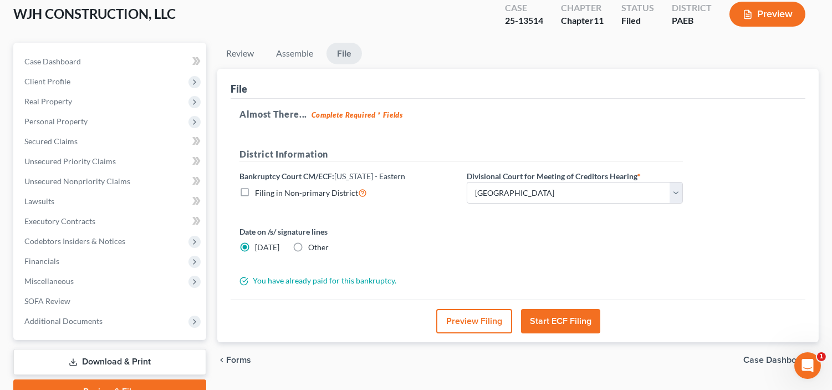
scroll to position [0, 0]
